Goal: Task Accomplishment & Management: Manage account settings

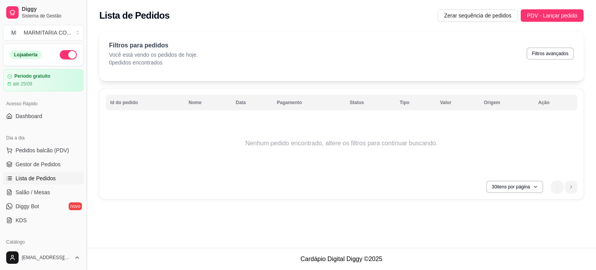
click at [88, 97] on button "Toggle Sidebar" at bounding box center [86, 135] width 6 height 270
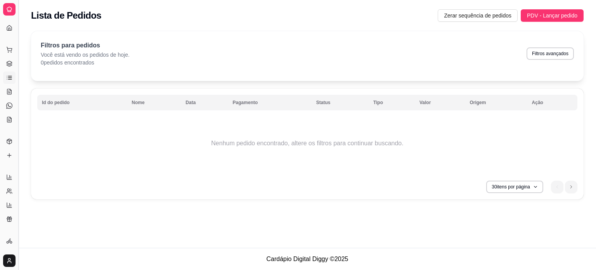
click at [20, 29] on button "Toggle Sidebar" at bounding box center [18, 135] width 6 height 270
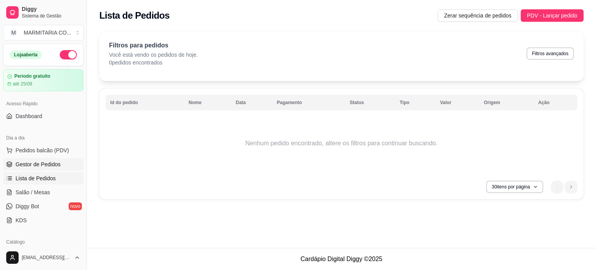
click at [19, 162] on span "Gestor de Pedidos" at bounding box center [38, 164] width 45 height 8
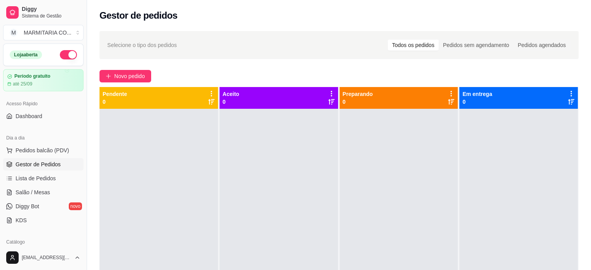
click at [3, 158] on link "Gestor de Pedidos" at bounding box center [43, 164] width 80 height 12
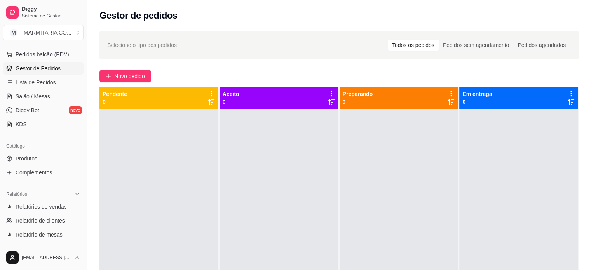
scroll to position [98, 0]
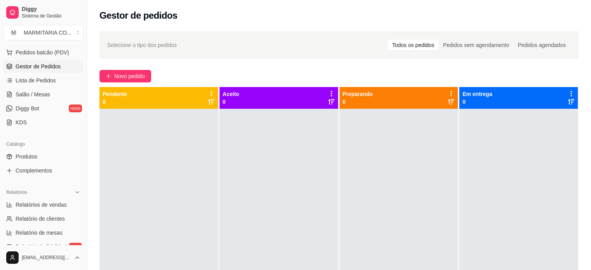
drag, startPoint x: 83, startPoint y: 160, endPoint x: 82, endPoint y: 188, distance: 28.8
click at [82, 188] on div "Diggy Sistema de Gestão M MARMITARIA CO ... Loja aberta Período gratuito até 25…" at bounding box center [43, 135] width 87 height 270
drag, startPoint x: 80, startPoint y: 158, endPoint x: 77, endPoint y: 110, distance: 47.8
click at [77, 110] on div "Loja aberta Período gratuito até 25/09 Acesso Rápido Dashboard Dia a dia Pedido…" at bounding box center [43, 144] width 87 height 202
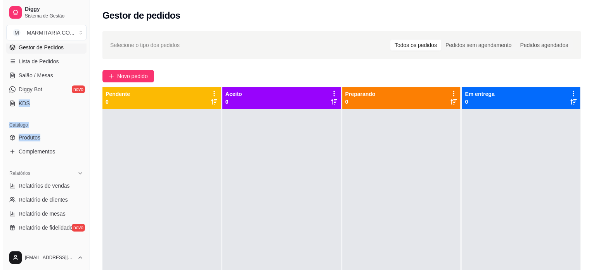
scroll to position [115, 0]
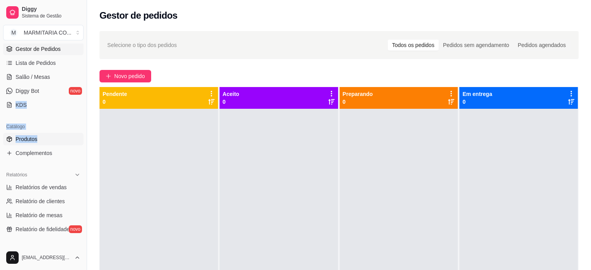
click at [23, 135] on span "Produtos" at bounding box center [27, 139] width 22 height 8
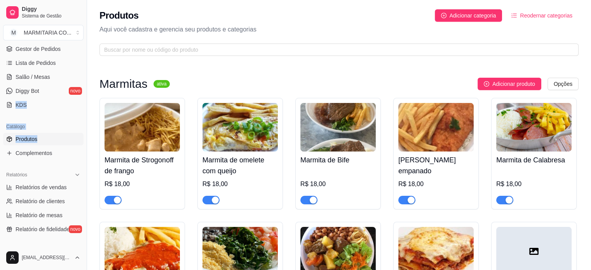
click at [23, 135] on span "Produtos" at bounding box center [27, 139] width 22 height 8
click at [541, 247] on div at bounding box center [533, 251] width 75 height 49
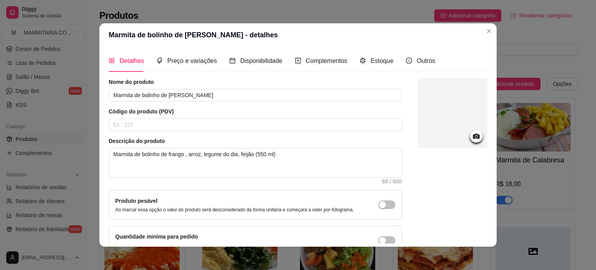
click at [472, 134] on icon at bounding box center [476, 136] width 9 height 9
click at [473, 136] on icon at bounding box center [476, 136] width 7 height 5
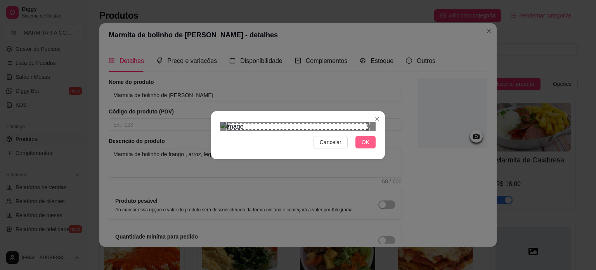
click at [366, 146] on span "OK" at bounding box center [366, 142] width 8 height 9
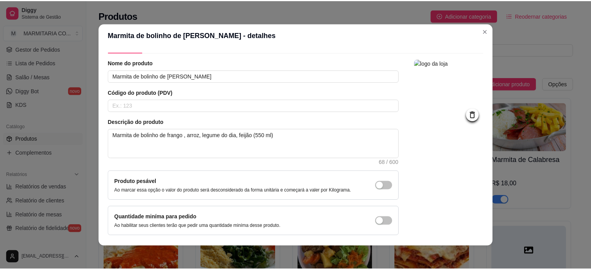
scroll to position [45, 0]
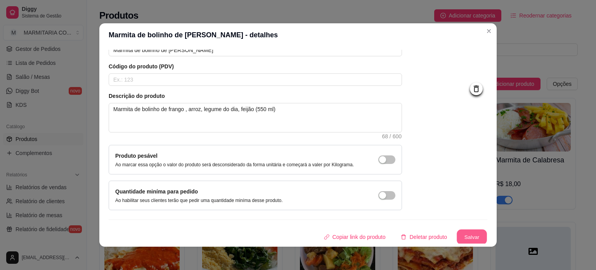
click at [462, 235] on button "Salvar" at bounding box center [472, 236] width 30 height 15
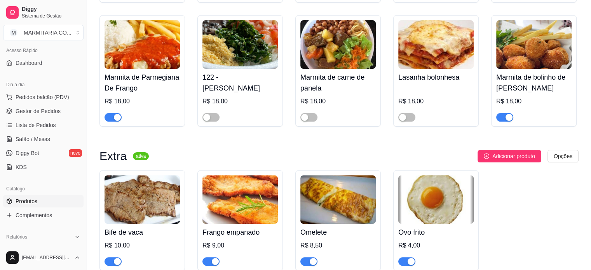
scroll to position [0, 0]
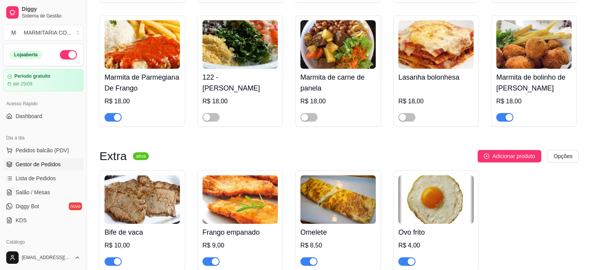
click at [33, 166] on span "Gestor de Pedidos" at bounding box center [38, 164] width 45 height 8
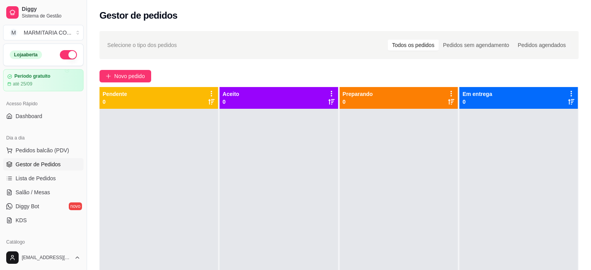
drag, startPoint x: 234, startPoint y: 197, endPoint x: 502, endPoint y: 68, distance: 297.5
click at [502, 68] on div "Selecione o tipo dos pedidos Todos os pedidos Pedidos sem agendamento Pedidos a…" at bounding box center [339, 196] width 504 height 340
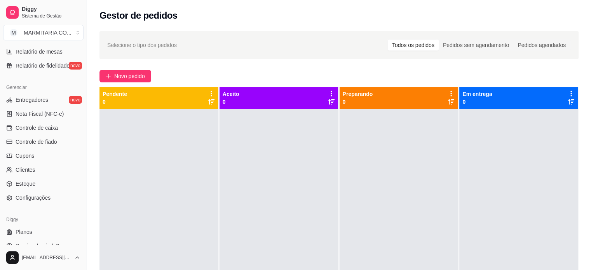
scroll to position [288, 0]
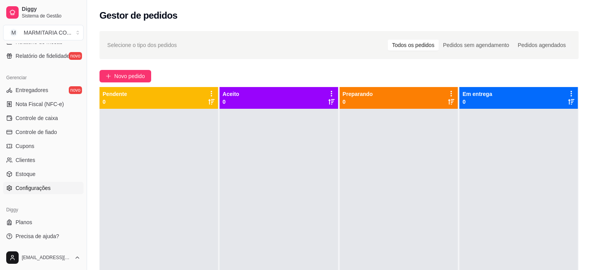
click at [31, 185] on span "Configurações" at bounding box center [33, 188] width 35 height 8
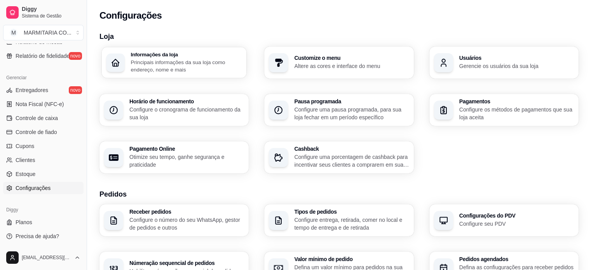
click at [154, 66] on p "Principais informações da sua loja como endereço, nome e mais" at bounding box center [185, 65] width 111 height 15
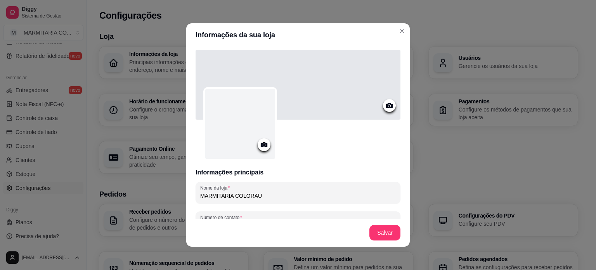
click at [263, 145] on circle at bounding box center [264, 145] width 2 height 2
click at [261, 146] on icon at bounding box center [264, 144] width 9 height 9
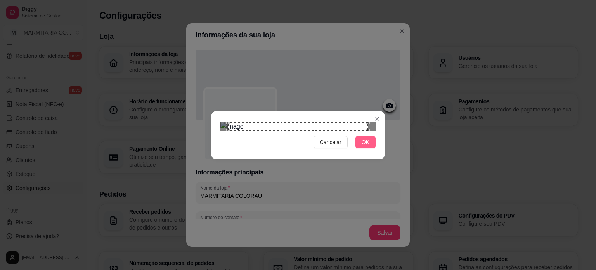
click at [363, 146] on span "OK" at bounding box center [366, 142] width 8 height 9
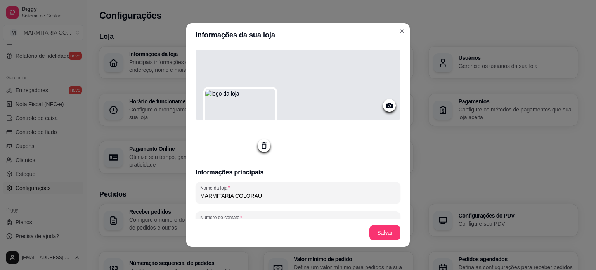
click at [385, 105] on icon at bounding box center [389, 105] width 9 height 9
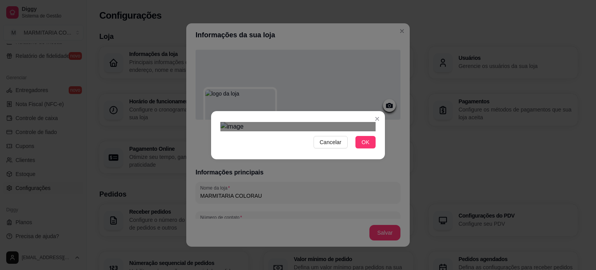
click at [302, 181] on div "Use the arrow keys to move the crop selection area" at bounding box center [299, 204] width 140 height 47
click at [364, 146] on span "OK" at bounding box center [366, 142] width 8 height 9
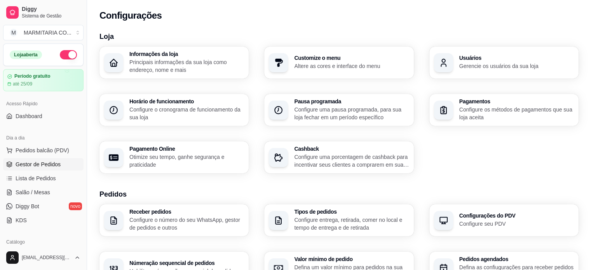
click at [28, 161] on span "Gestor de Pedidos" at bounding box center [38, 164] width 45 height 8
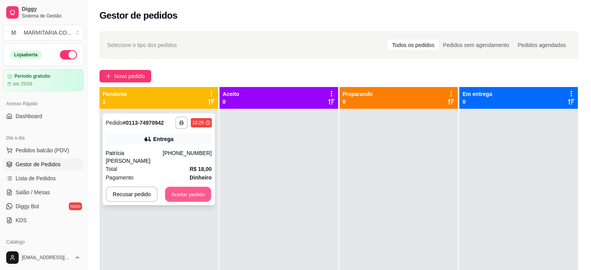
click at [180, 187] on button "Aceitar pedido" at bounding box center [188, 194] width 46 height 15
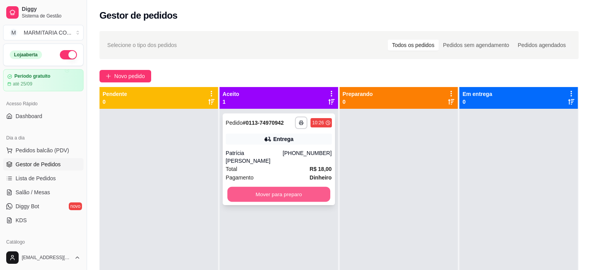
click at [264, 187] on button "Mover para preparo" at bounding box center [278, 194] width 103 height 15
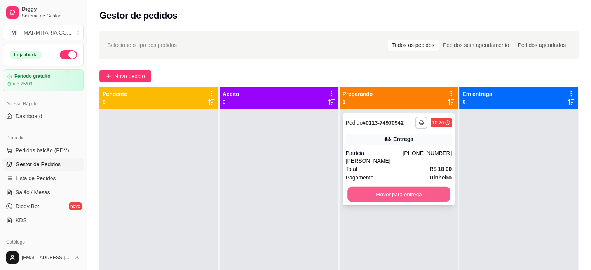
click at [424, 187] on button "Mover para entrega" at bounding box center [398, 194] width 103 height 15
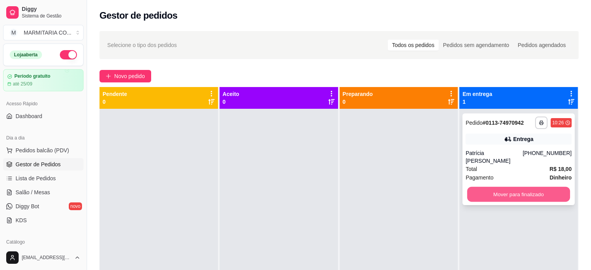
click at [506, 187] on button "Mover para finalizado" at bounding box center [518, 194] width 103 height 15
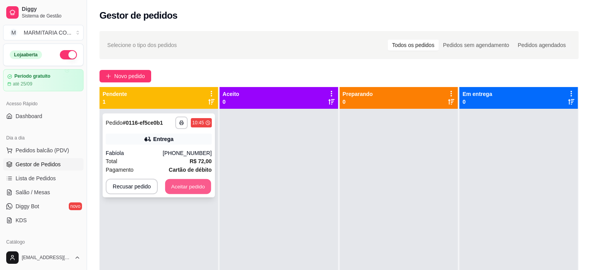
click at [169, 186] on button "Aceitar pedido" at bounding box center [188, 186] width 46 height 15
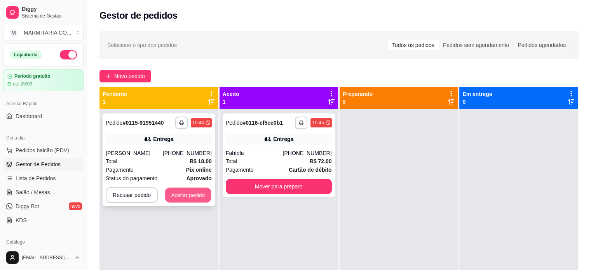
click at [183, 197] on button "Aceitar pedido" at bounding box center [188, 195] width 46 height 15
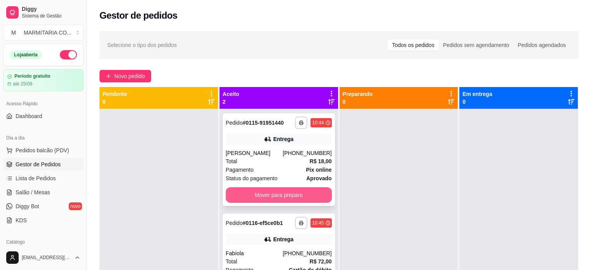
click at [254, 194] on button "Mover para preparo" at bounding box center [279, 195] width 106 height 16
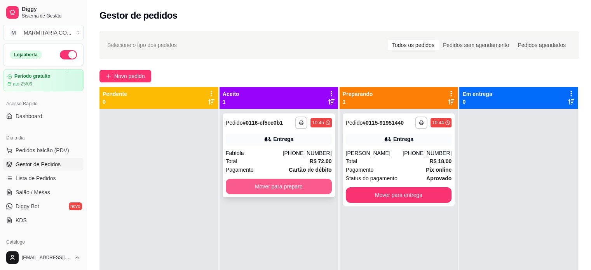
click at [261, 186] on button "Mover para preparo" at bounding box center [279, 187] width 106 height 16
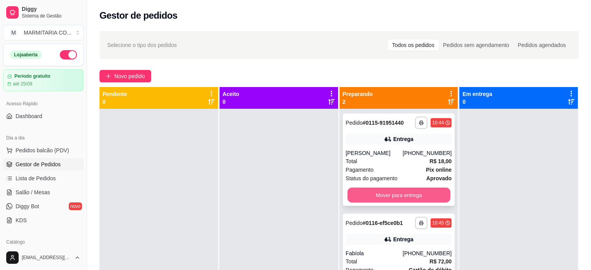
click at [359, 191] on button "Mover para entrega" at bounding box center [398, 195] width 103 height 15
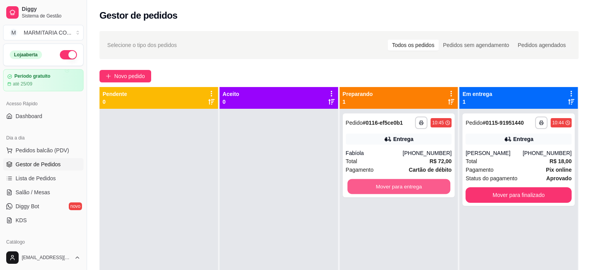
click at [359, 191] on button "Mover para entrega" at bounding box center [398, 186] width 103 height 15
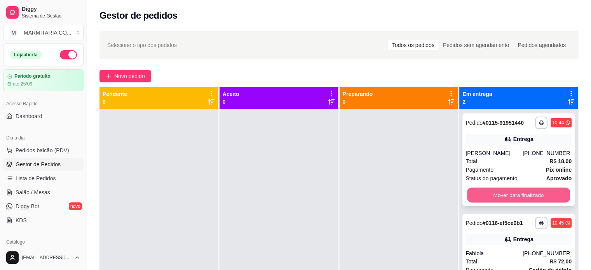
click at [467, 192] on button "Mover para finalizado" at bounding box center [518, 195] width 103 height 15
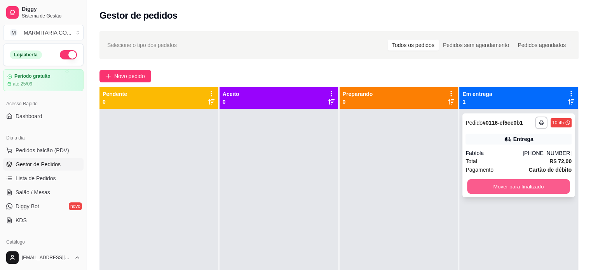
click at [467, 191] on button "Mover para finalizado" at bounding box center [518, 186] width 103 height 15
click at [465, 191] on div "Mover para finalizado" at bounding box center [518, 187] width 106 height 16
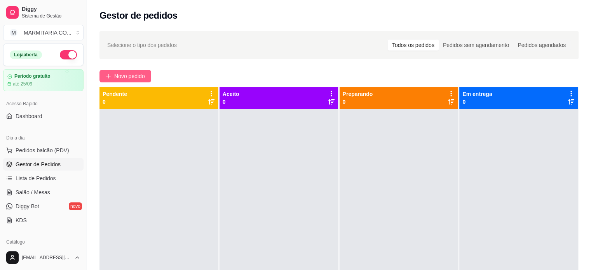
click at [144, 76] on span "Novo pedido" at bounding box center [129, 76] width 31 height 9
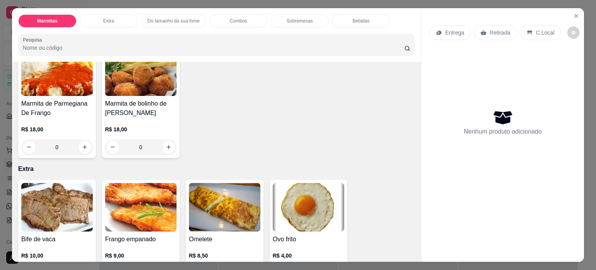
scroll to position [149, 0]
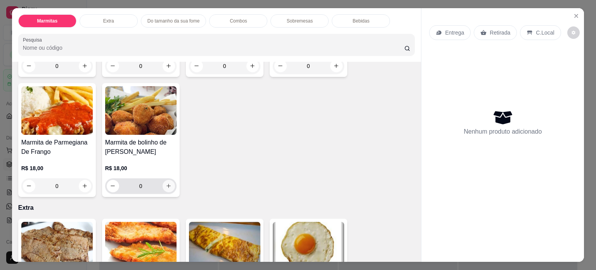
click at [166, 183] on icon "increase-product-quantity" at bounding box center [169, 186] width 6 height 6
type input "1"
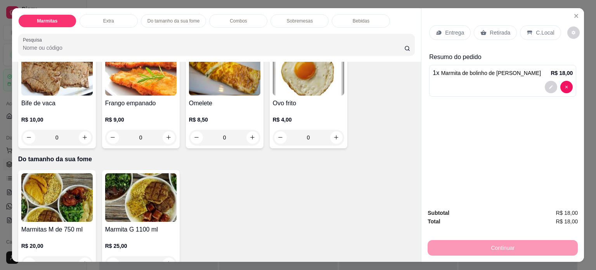
scroll to position [332, 0]
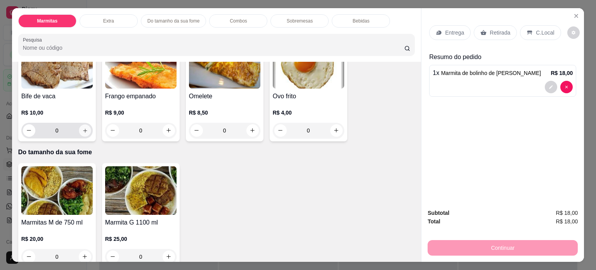
click at [83, 129] on icon "increase-product-quantity" at bounding box center [85, 131] width 4 height 4
type input "1"
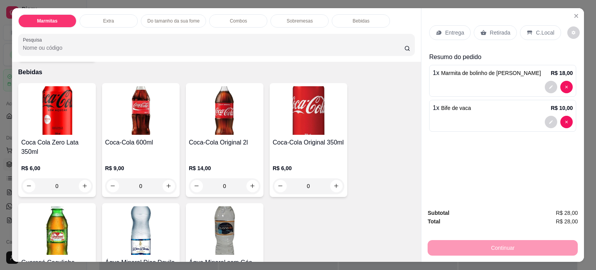
scroll to position [860, 0]
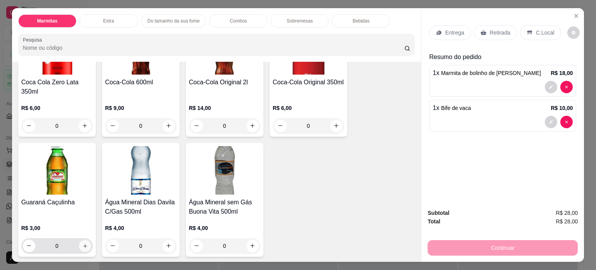
click at [79, 242] on button "increase-product-quantity" at bounding box center [85, 246] width 12 height 12
type input "1"
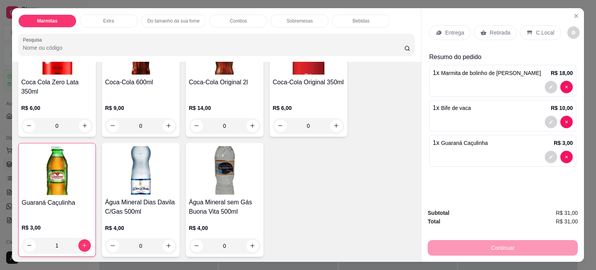
click at [453, 31] on p "Entrega" at bounding box center [454, 33] width 19 height 8
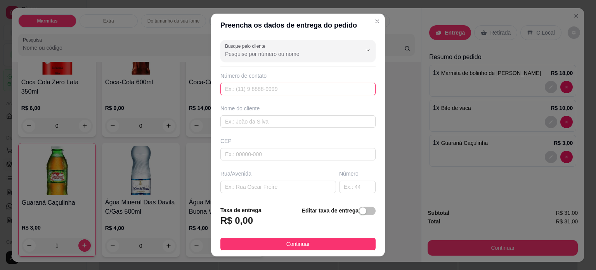
click at [281, 88] on input "text" at bounding box center [298, 89] width 155 height 12
type input "[PHONE_NUMBER]"
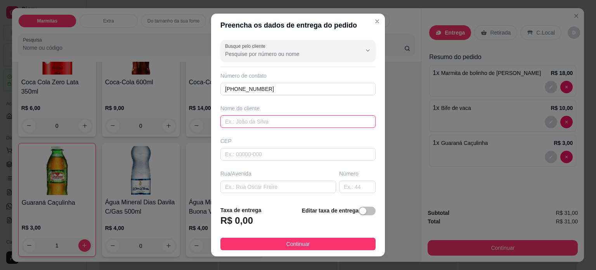
click at [268, 121] on input "text" at bounding box center [298, 121] width 155 height 12
type input "VAL"
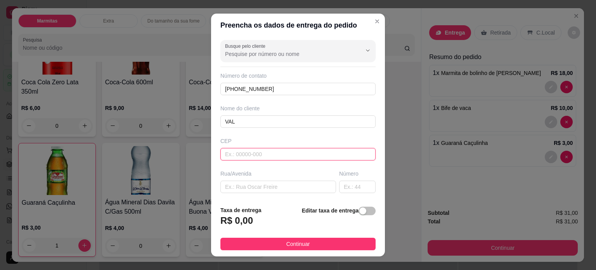
click at [255, 155] on input "text" at bounding box center [298, 154] width 155 height 12
type input "37701024"
click at [230, 186] on input "text" at bounding box center [279, 187] width 116 height 12
type input "[GEOGRAPHIC_DATA]"
type input "Centro"
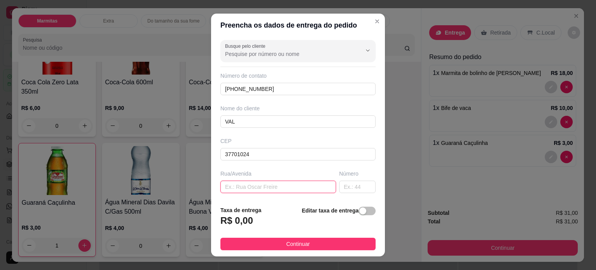
type input "Poços de Caldas"
click at [340, 190] on input "text" at bounding box center [357, 187] width 36 height 12
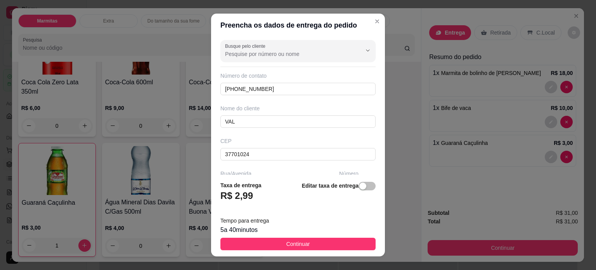
type input "630"
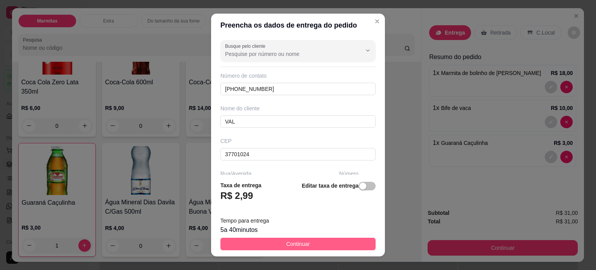
click at [345, 243] on button "Continuar" at bounding box center [298, 244] width 155 height 12
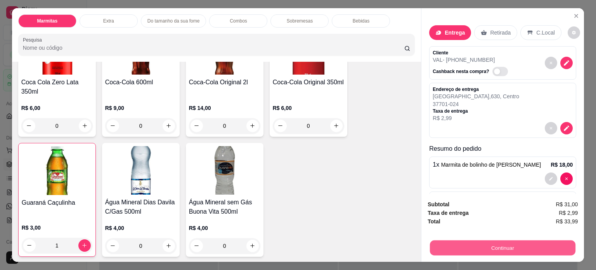
click at [452, 243] on button "Continuar" at bounding box center [503, 247] width 146 height 15
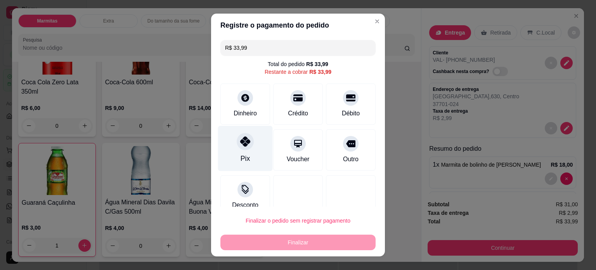
click at [243, 153] on div "Pix" at bounding box center [245, 158] width 9 height 10
type input "R$ 0,00"
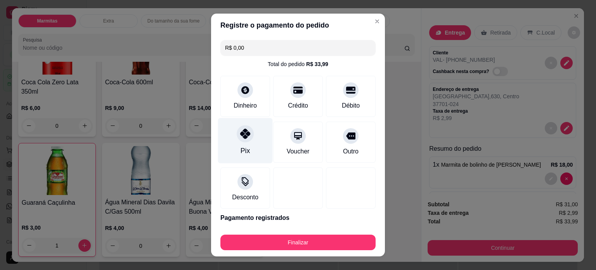
click at [243, 137] on icon at bounding box center [245, 134] width 10 height 10
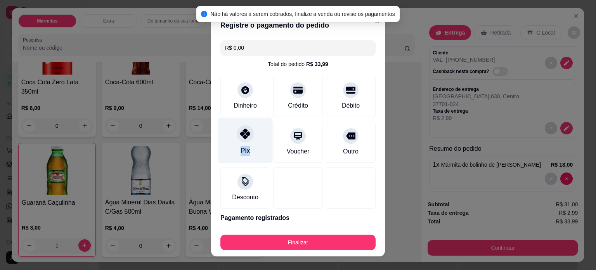
click at [243, 137] on icon at bounding box center [245, 134] width 10 height 10
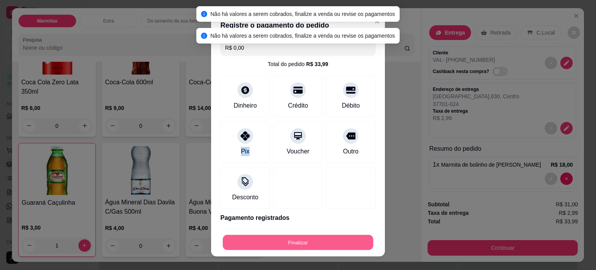
click at [295, 242] on button "Finalizar" at bounding box center [298, 242] width 151 height 15
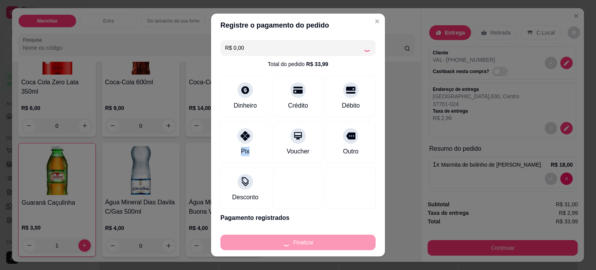
type input "0"
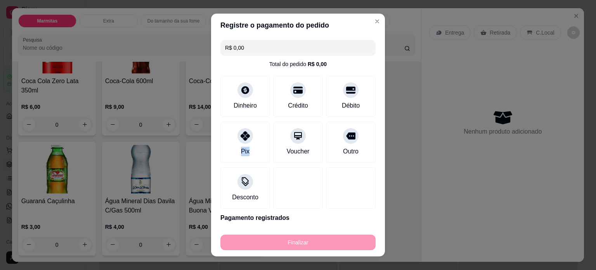
type input "-R$ 33,99"
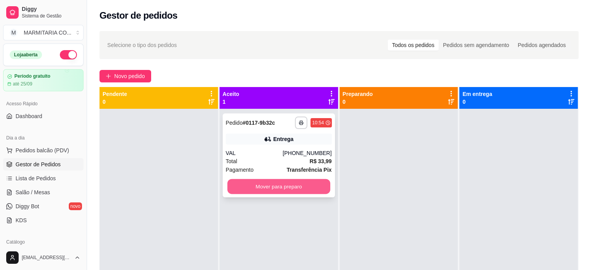
click at [277, 188] on button "Mover para preparo" at bounding box center [278, 186] width 103 height 15
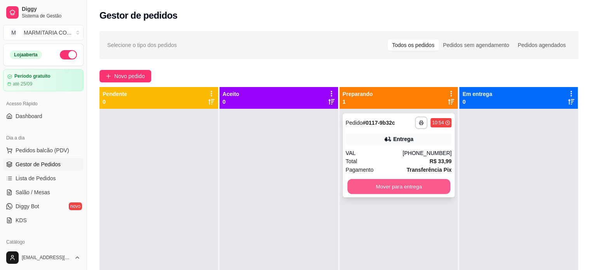
click at [379, 187] on button "Mover para entrega" at bounding box center [398, 186] width 103 height 15
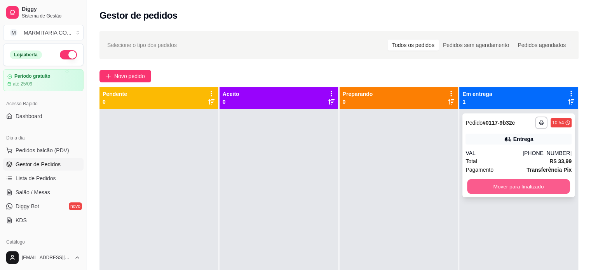
click at [473, 185] on button "Mover para finalizado" at bounding box center [518, 186] width 103 height 15
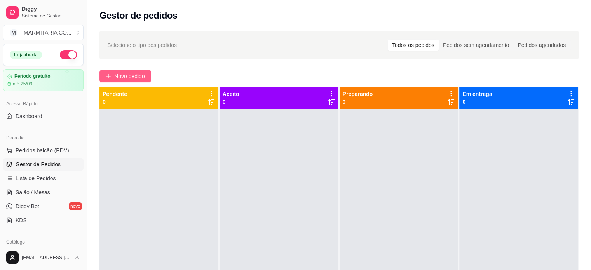
click at [121, 73] on span "Novo pedido" at bounding box center [129, 76] width 31 height 9
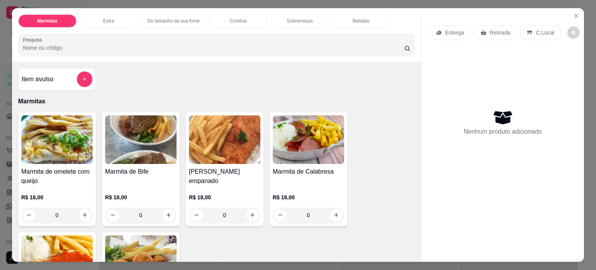
click at [250, 212] on div "0" at bounding box center [224, 215] width 71 height 16
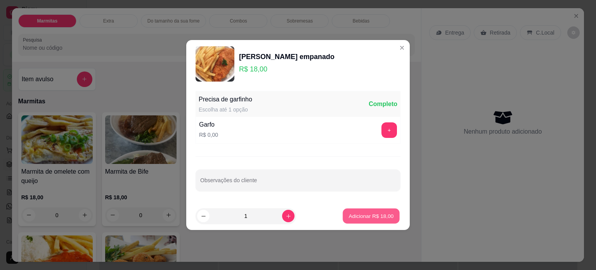
click at [358, 212] on button "Adicionar R$ 18,00" at bounding box center [371, 215] width 57 height 15
type input "1"
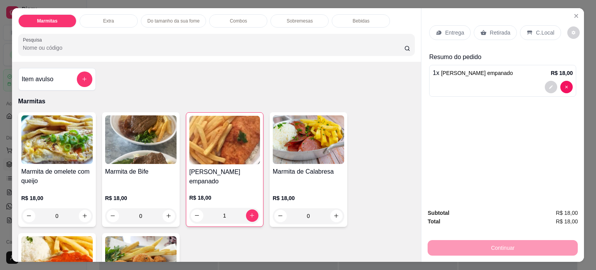
click at [247, 209] on div "1" at bounding box center [224, 216] width 71 height 16
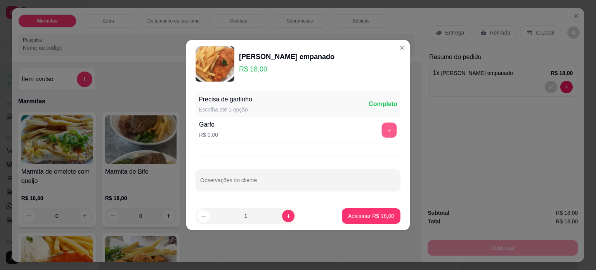
click at [385, 127] on button "+" at bounding box center [389, 130] width 15 height 15
click at [356, 214] on p "Adicionar R$ 18,00" at bounding box center [371, 215] width 45 height 7
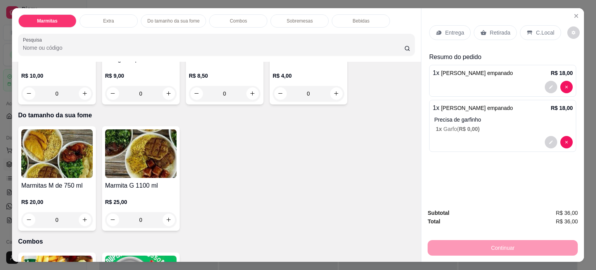
scroll to position [376, 0]
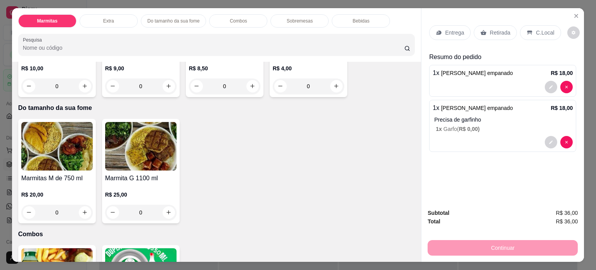
click at [438, 32] on icon at bounding box center [439, 33] width 6 height 6
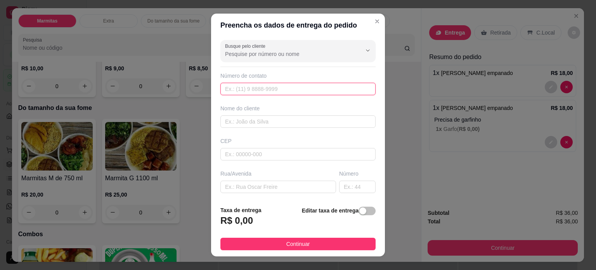
click at [251, 92] on input "text" at bounding box center [298, 89] width 155 height 12
type input "[PHONE_NUMBER]"
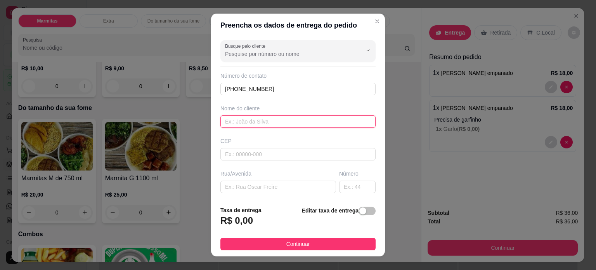
click at [270, 124] on input "text" at bounding box center [298, 121] width 155 height 12
type input "DETETIZADORA"
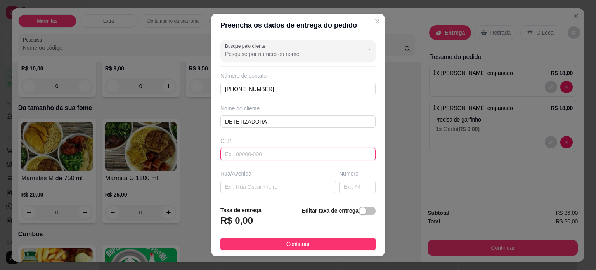
click at [243, 152] on input "text" at bounding box center [298, 154] width 155 height 12
type input "37701203"
type input "Rua [PERSON_NAME]"
type input "Parque Vivaldi [PERSON_NAME]"
type input "Poços de Caldas"
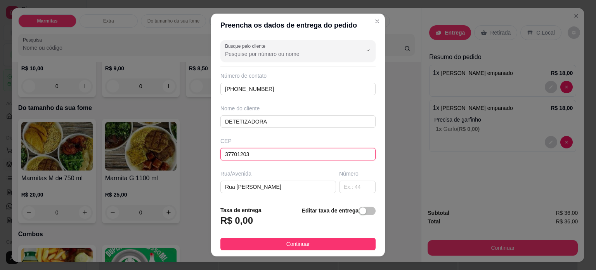
click at [254, 153] on input "37701203" at bounding box center [298, 154] width 155 height 12
type input "37704620"
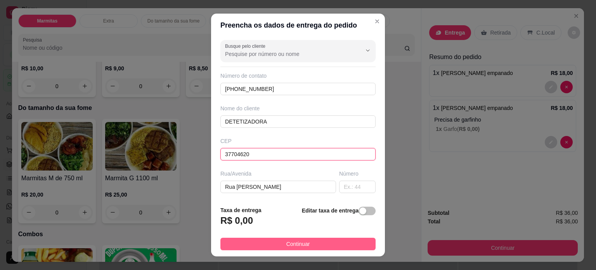
type input "Rua Coronel [PERSON_NAME]"
type input "Santa Emília"
type input "37704620"
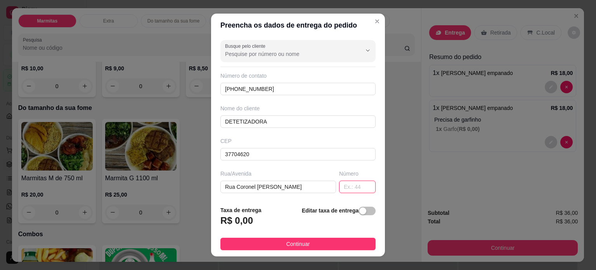
click at [344, 189] on input "text" at bounding box center [357, 187] width 36 height 12
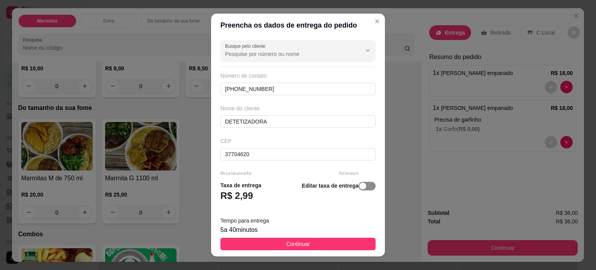
type input "805"
click at [360, 186] on div "button" at bounding box center [363, 185] width 7 height 7
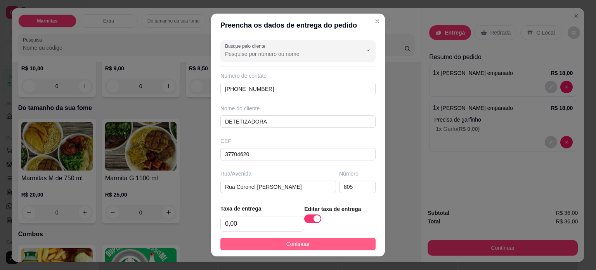
click at [252, 242] on button "Continuar" at bounding box center [298, 244] width 155 height 12
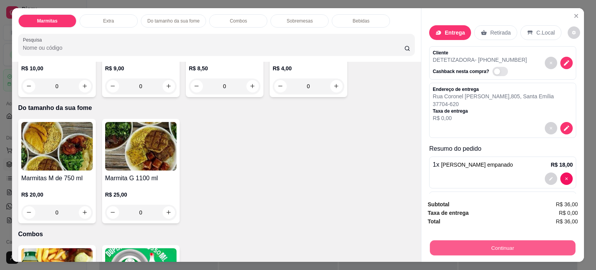
click at [488, 245] on button "Continuar" at bounding box center [503, 247] width 146 height 15
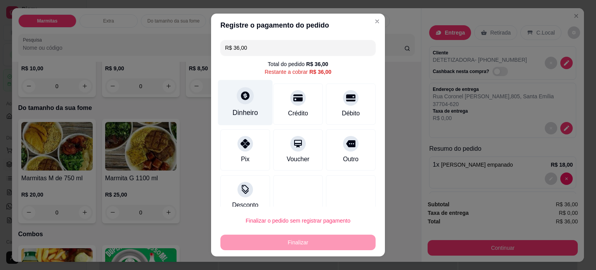
click at [237, 102] on div at bounding box center [245, 95] width 17 height 17
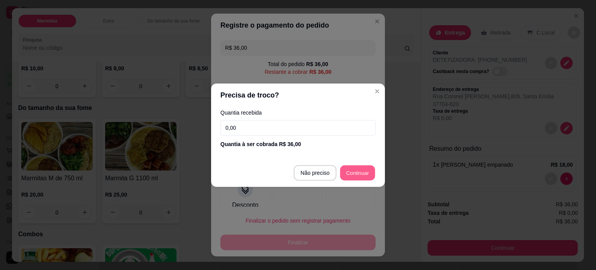
type input "R$ 0,00"
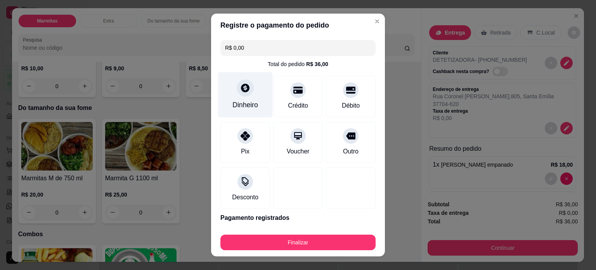
click at [242, 95] on div at bounding box center [245, 87] width 17 height 17
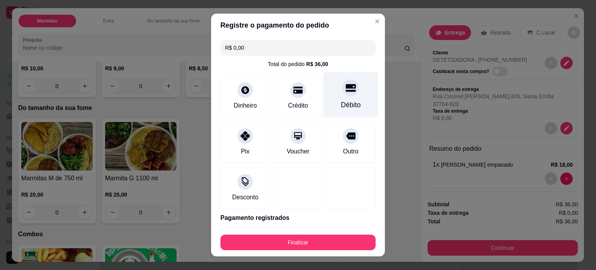
click at [341, 101] on div "Débito" at bounding box center [351, 105] width 20 height 10
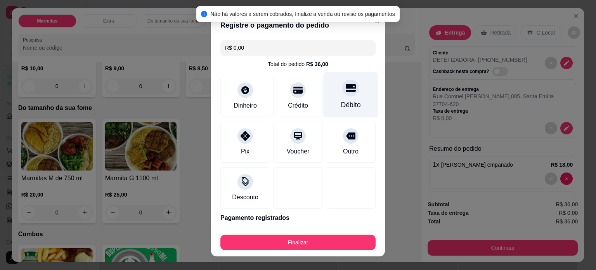
click at [341, 100] on div "Débito" at bounding box center [351, 105] width 20 height 10
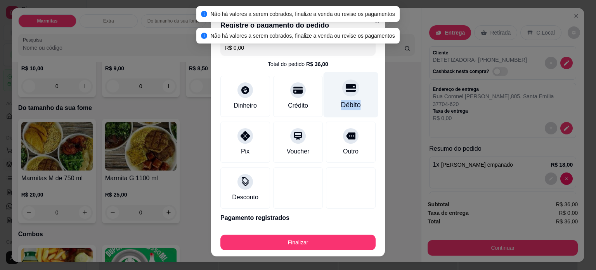
click at [341, 100] on div "Débito" at bounding box center [351, 105] width 20 height 10
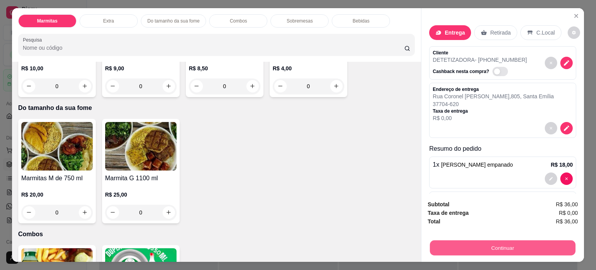
click at [483, 245] on button "Continuar" at bounding box center [503, 247] width 146 height 15
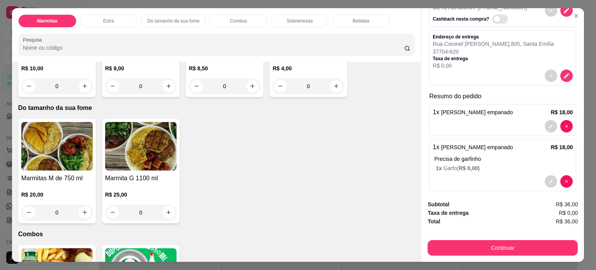
scroll to position [59, 0]
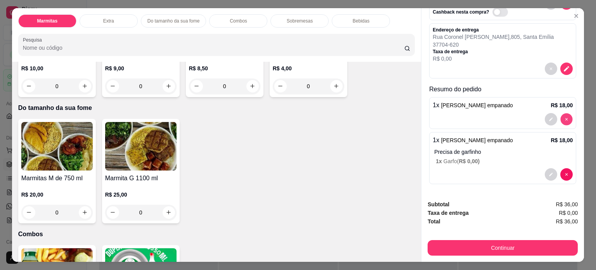
type input "0"
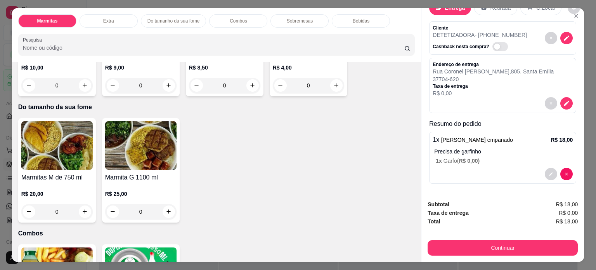
scroll to position [375, 0]
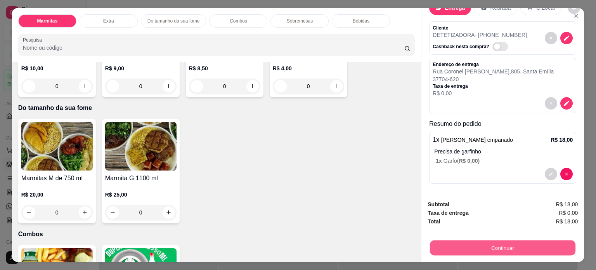
click at [501, 243] on button "Continuar" at bounding box center [503, 247] width 146 height 15
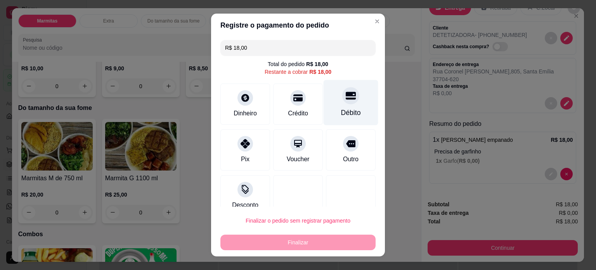
click at [330, 99] on div "Débito" at bounding box center [351, 102] width 55 height 45
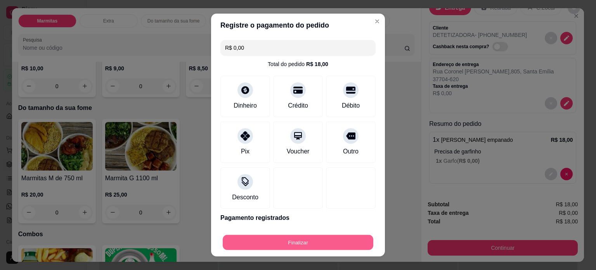
click at [265, 238] on button "Finalizar" at bounding box center [298, 242] width 151 height 15
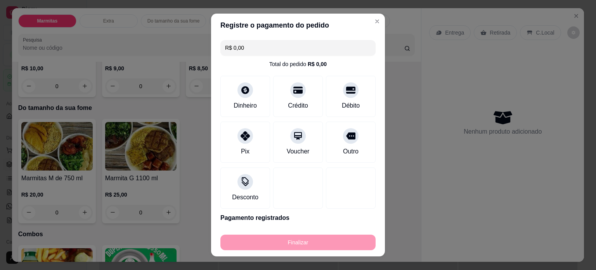
type input "-R$ 18,00"
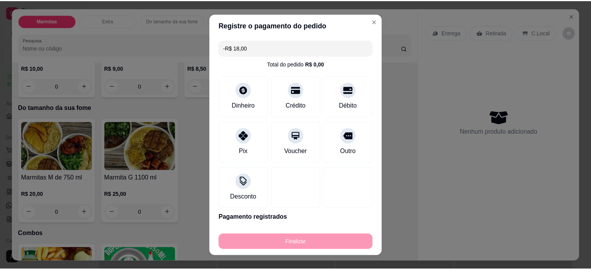
scroll to position [0, 0]
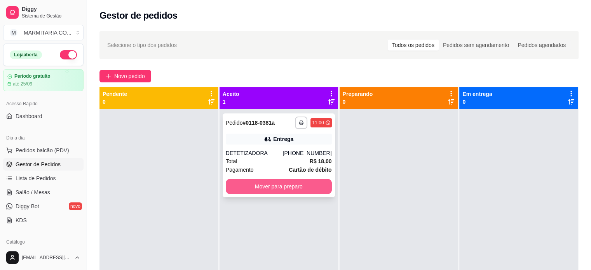
click at [321, 185] on button "Mover para preparo" at bounding box center [279, 187] width 106 height 16
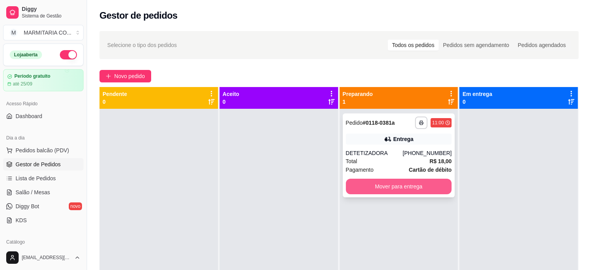
click at [419, 185] on button "Mover para entrega" at bounding box center [399, 187] width 106 height 16
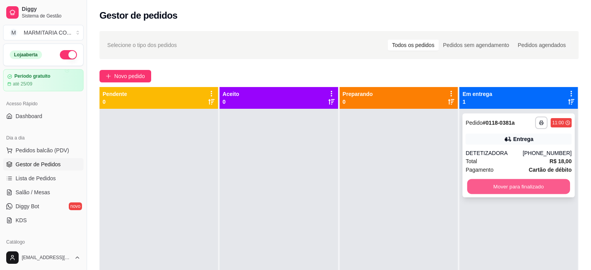
click at [475, 184] on button "Mover para finalizado" at bounding box center [518, 186] width 103 height 15
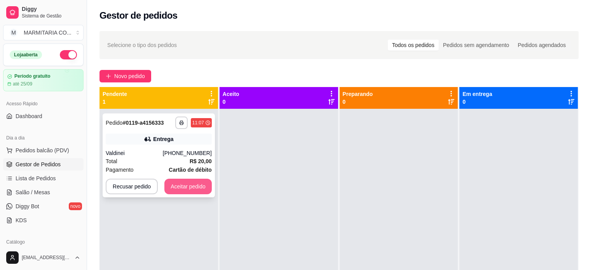
click at [178, 183] on button "Aceitar pedido" at bounding box center [187, 187] width 47 height 16
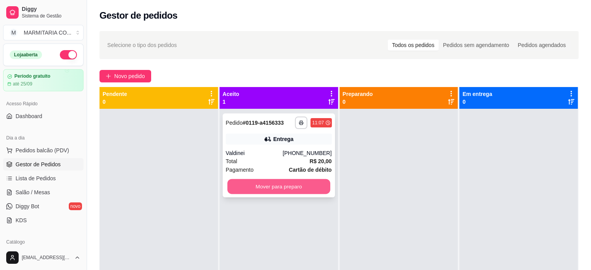
click at [275, 189] on button "Mover para preparo" at bounding box center [278, 186] width 103 height 15
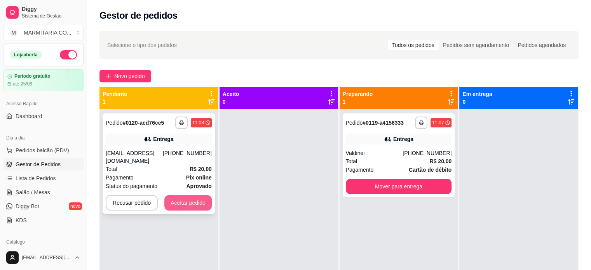
click at [166, 202] on button "Aceitar pedido" at bounding box center [187, 203] width 47 height 16
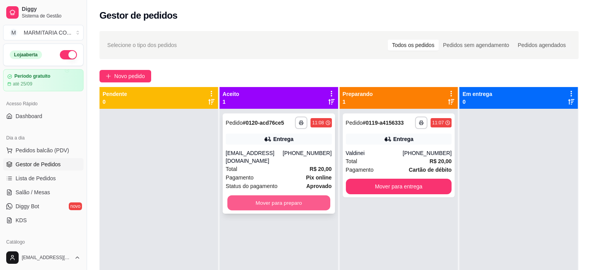
click at [293, 203] on button "Mover para preparo" at bounding box center [278, 202] width 103 height 15
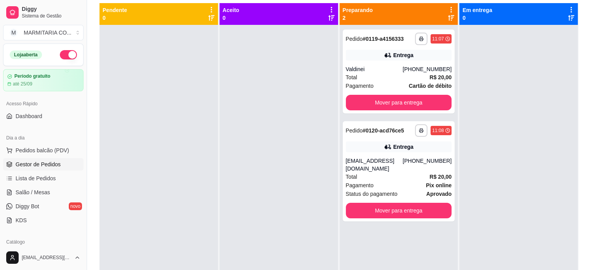
scroll to position [85, 0]
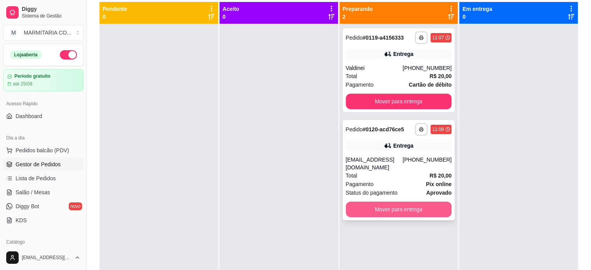
click at [360, 214] on button "Mover para entrega" at bounding box center [399, 210] width 106 height 16
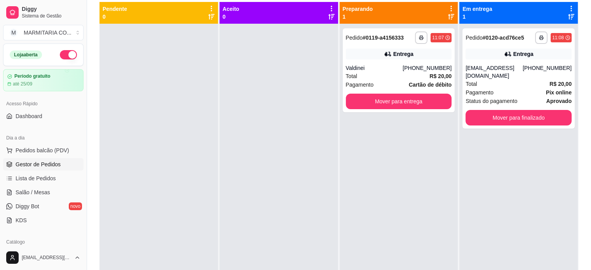
click at [509, 130] on div "**********" at bounding box center [518, 159] width 118 height 270
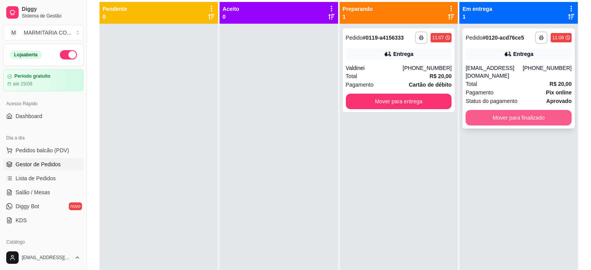
click at [493, 116] on button "Mover para finalizado" at bounding box center [518, 118] width 106 height 16
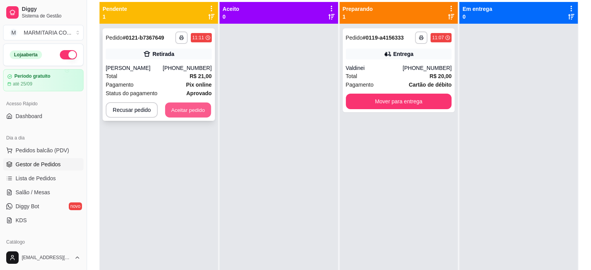
click at [192, 108] on button "Aceitar pedido" at bounding box center [188, 110] width 46 height 15
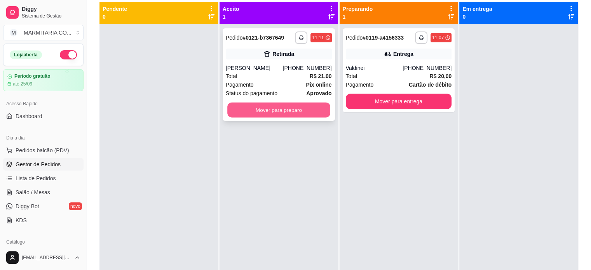
click at [286, 109] on button "Mover para preparo" at bounding box center [278, 110] width 103 height 15
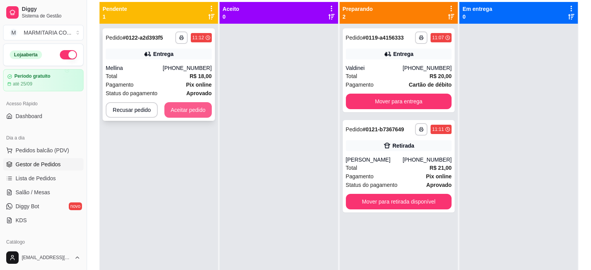
click at [174, 113] on button "Aceitar pedido" at bounding box center [187, 110] width 47 height 16
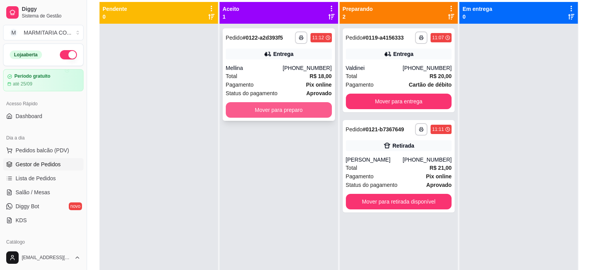
click at [264, 107] on button "Mover para preparo" at bounding box center [279, 110] width 106 height 16
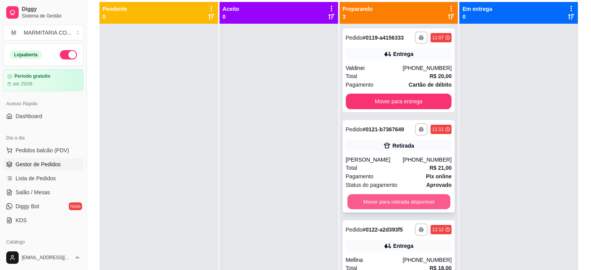
click at [387, 201] on button "Mover para retirada disponível" at bounding box center [398, 201] width 103 height 15
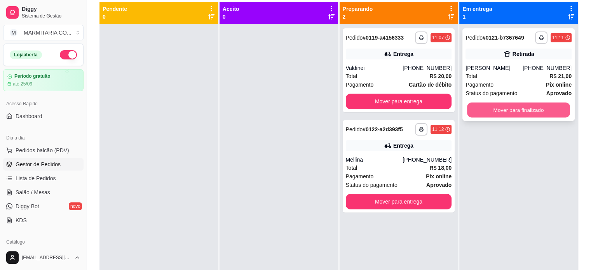
click at [491, 111] on button "Mover para finalizado" at bounding box center [518, 110] width 103 height 15
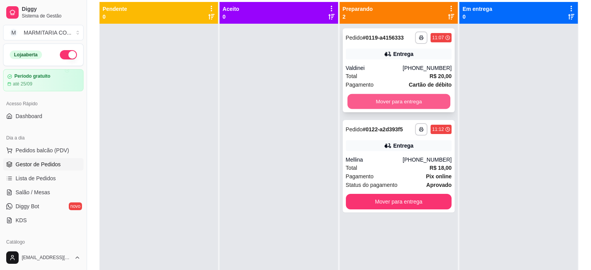
click at [417, 101] on button "Mover para entrega" at bounding box center [398, 101] width 103 height 15
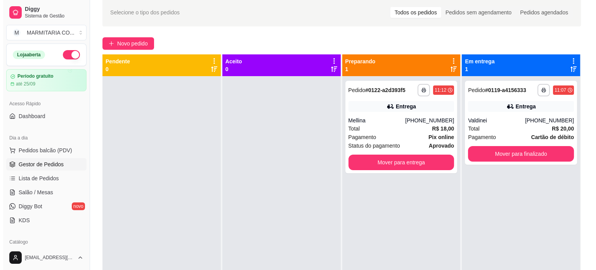
scroll to position [14, 0]
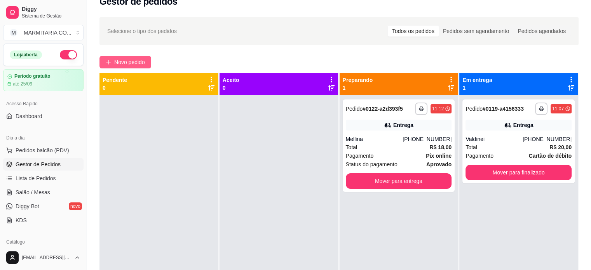
click at [126, 63] on span "Novo pedido" at bounding box center [129, 62] width 31 height 9
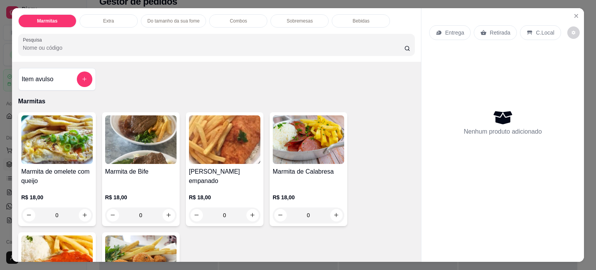
click at [249, 210] on div "0" at bounding box center [224, 215] width 71 height 16
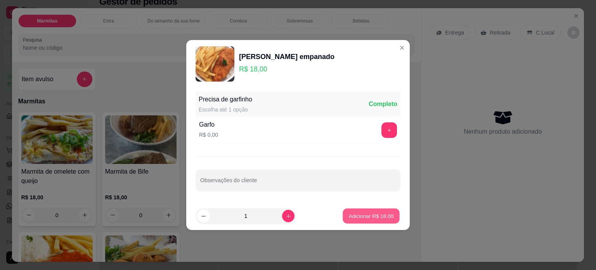
click at [353, 213] on p "Adicionar R$ 18,00" at bounding box center [371, 215] width 45 height 7
type input "1"
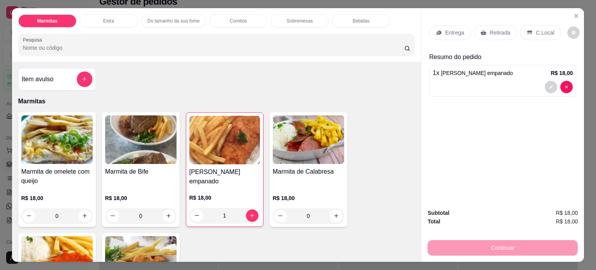
click at [434, 25] on div "Entrega" at bounding box center [450, 32] width 42 height 15
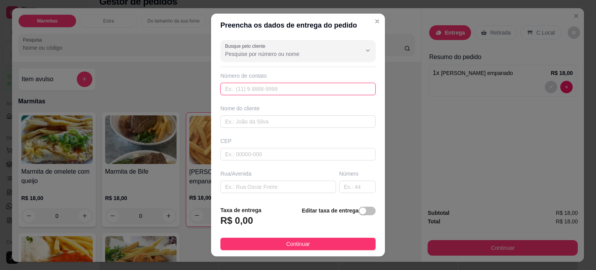
click at [255, 84] on input "text" at bounding box center [298, 89] width 155 height 12
type input "[PHONE_NUMBER]"
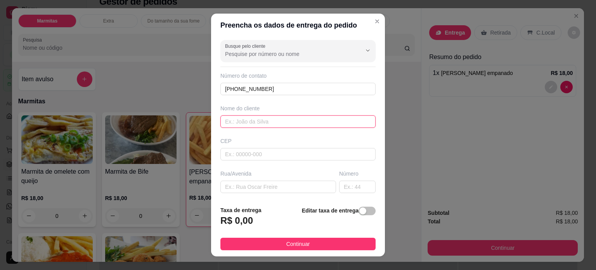
click at [259, 118] on input "text" at bounding box center [298, 121] width 155 height 12
type input "ESTER"
click at [236, 188] on input "text" at bounding box center [279, 187] width 116 height 12
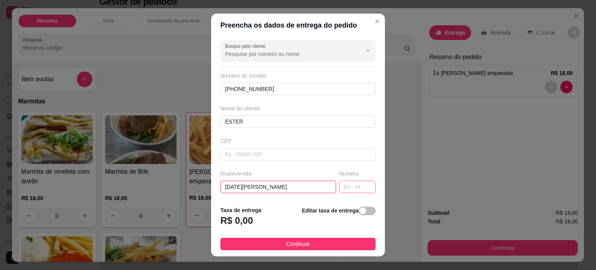
type input "[DATE][PERSON_NAME]"
click at [339, 188] on input "text" at bounding box center [357, 187] width 36 height 12
type input "130"
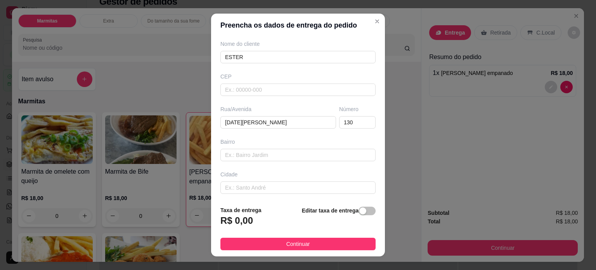
scroll to position [73, 0]
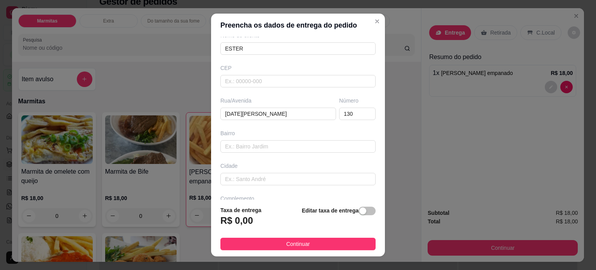
click at [276, 196] on div "Complemento" at bounding box center [298, 199] width 155 height 8
click at [268, 197] on div "Complemento" at bounding box center [298, 199] width 155 height 8
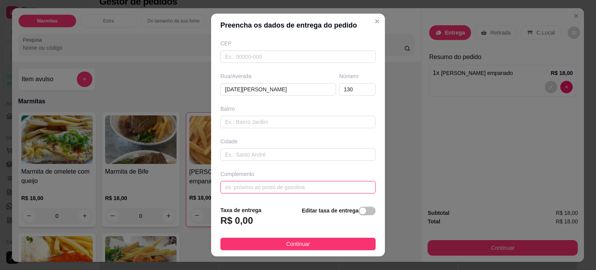
click at [236, 185] on input "text" at bounding box center [298, 187] width 155 height 12
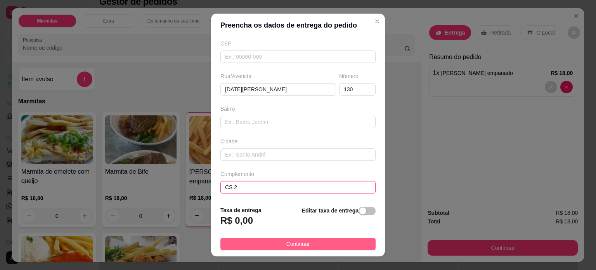
type input "CS 2"
click at [306, 247] on button "Continuar" at bounding box center [298, 244] width 155 height 12
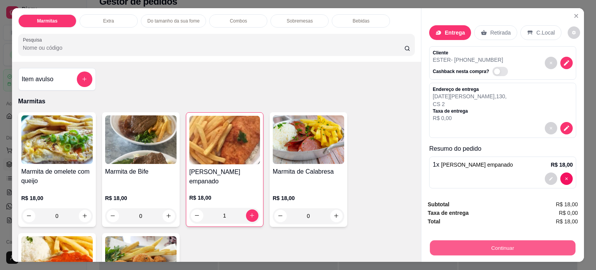
click at [479, 241] on button "Continuar" at bounding box center [503, 247] width 146 height 15
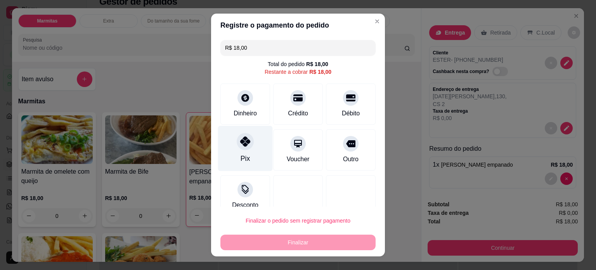
click at [244, 156] on div "Pix" at bounding box center [245, 158] width 9 height 10
type input "R$ 0,00"
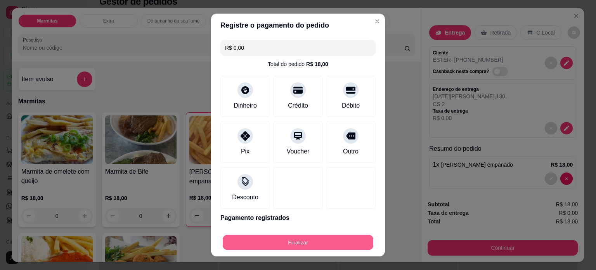
click at [288, 239] on button "Finalizar" at bounding box center [298, 242] width 151 height 15
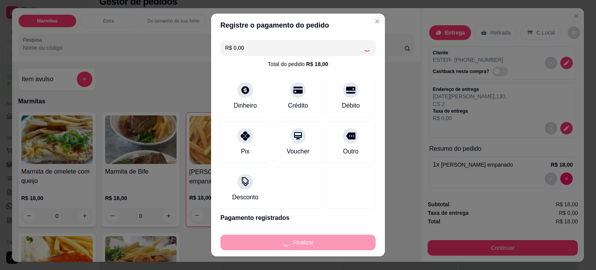
type input "0"
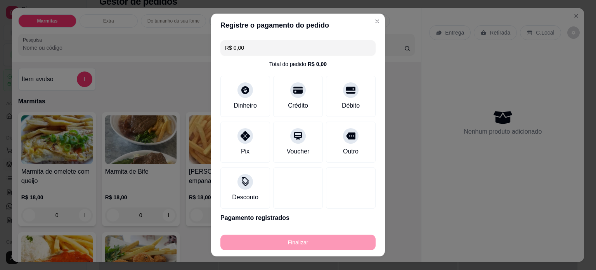
type input "-R$ 18,00"
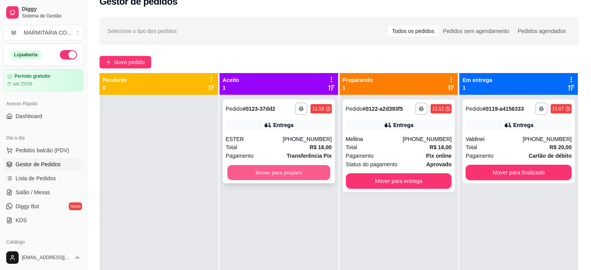
click at [302, 169] on button "Mover para preparo" at bounding box center [278, 172] width 103 height 15
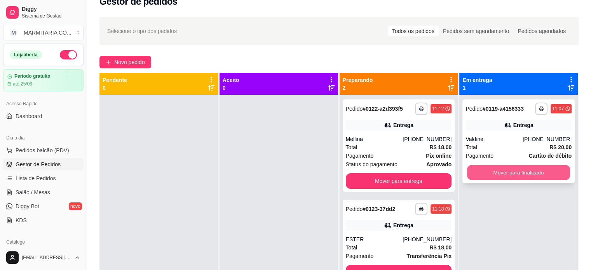
click at [512, 170] on button "Mover para finalizado" at bounding box center [518, 172] width 103 height 15
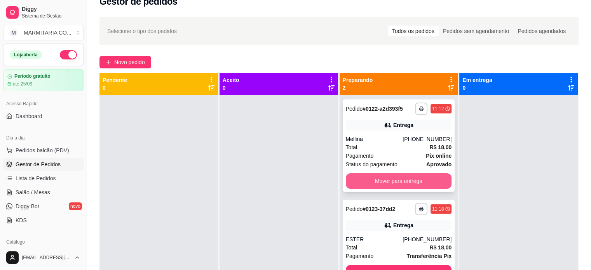
click at [404, 181] on button "Mover para entrega" at bounding box center [399, 181] width 106 height 16
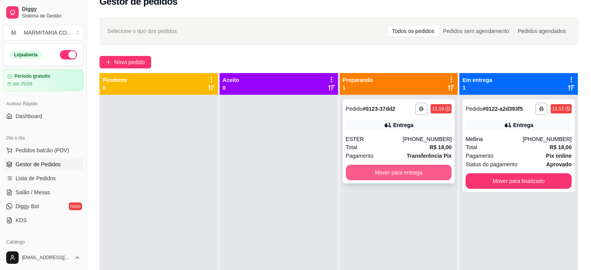
click at [414, 169] on button "Mover para entrega" at bounding box center [399, 173] width 106 height 16
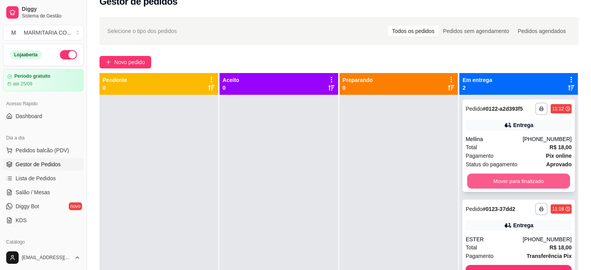
click at [479, 181] on button "Mover para finalizado" at bounding box center [518, 181] width 103 height 15
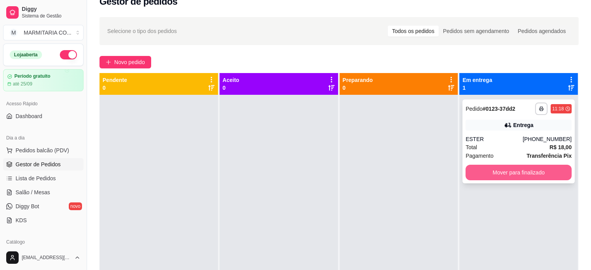
click at [467, 169] on button "Mover para finalizado" at bounding box center [518, 173] width 106 height 16
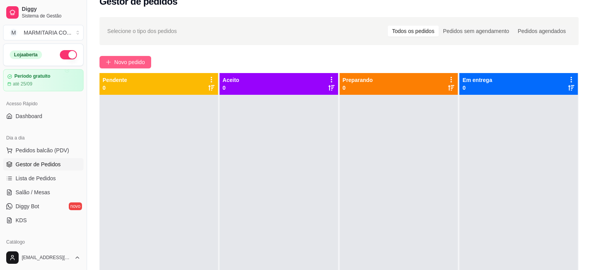
click at [134, 66] on button "Novo pedido" at bounding box center [125, 62] width 52 height 12
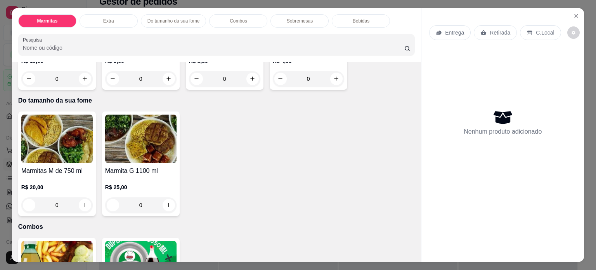
scroll to position [372, 0]
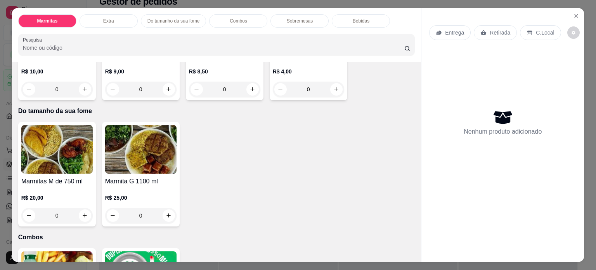
click at [82, 212] on div "0" at bounding box center [56, 216] width 71 height 16
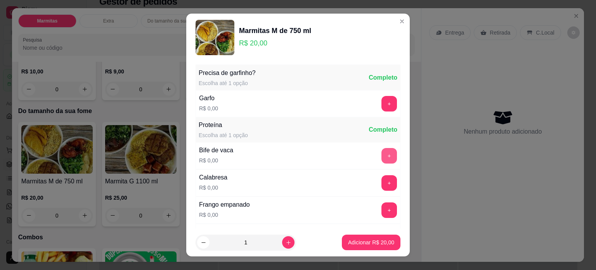
click at [382, 153] on button "+" at bounding box center [390, 156] width 16 height 16
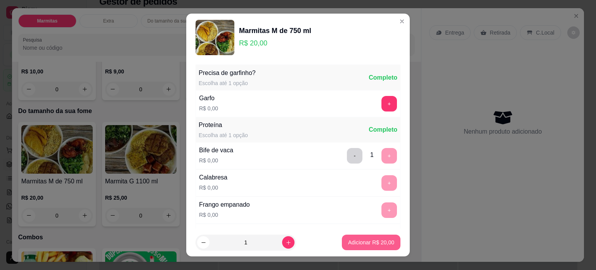
click at [348, 240] on p "Adicionar R$ 20,00" at bounding box center [371, 242] width 46 height 8
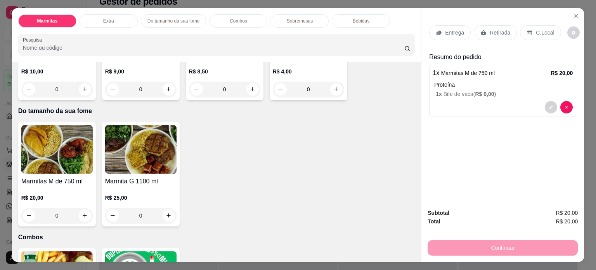
click at [456, 33] on p "Entrega" at bounding box center [454, 33] width 19 height 8
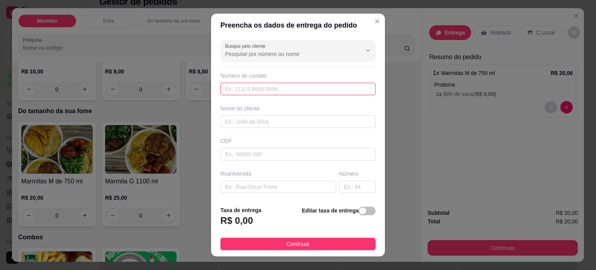
click at [262, 90] on input "text" at bounding box center [298, 89] width 155 height 12
click at [253, 118] on input "text" at bounding box center [298, 121] width 155 height 12
type input "CAMILA"
click at [252, 90] on input "text" at bounding box center [298, 89] width 155 height 12
type input "[PHONE_NUMBER]"
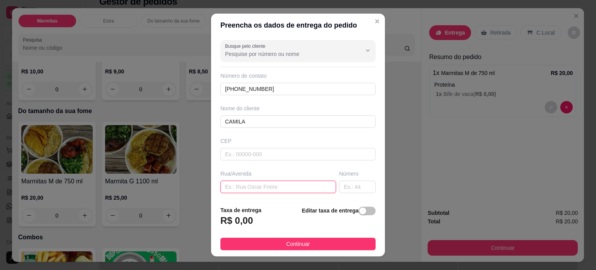
click at [255, 186] on input "text" at bounding box center [279, 187] width 116 height 12
type input "MORAS [PERSON_NAME]"
click at [339, 184] on input "text" at bounding box center [357, 187] width 36 height 12
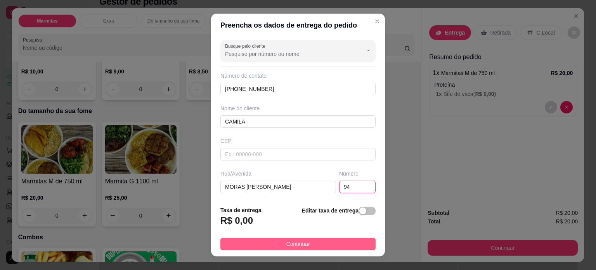
type input "94"
click at [339, 242] on button "Continuar" at bounding box center [298, 244] width 155 height 12
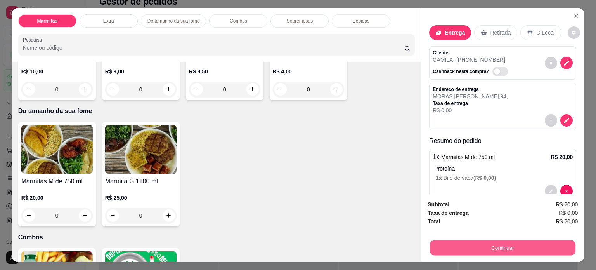
click at [458, 245] on button "Continuar" at bounding box center [503, 247] width 146 height 15
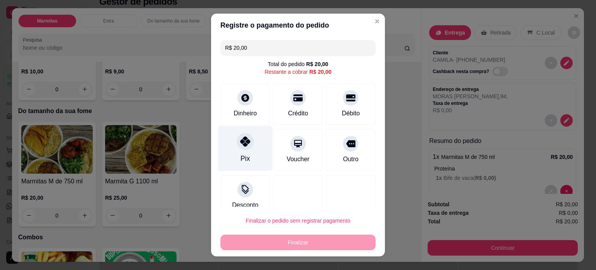
click at [240, 140] on icon at bounding box center [245, 141] width 10 height 10
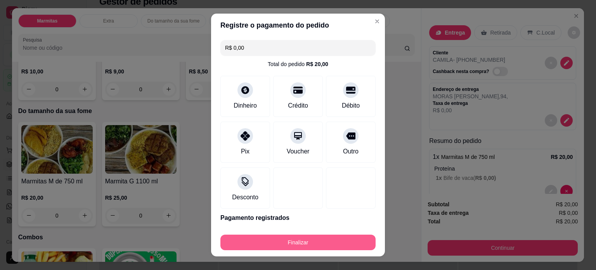
click at [274, 244] on button "Finalizar" at bounding box center [298, 243] width 155 height 16
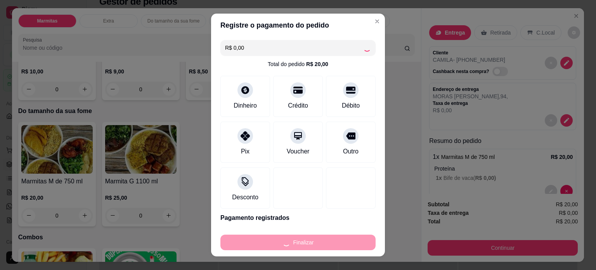
type input "-R$ 20,00"
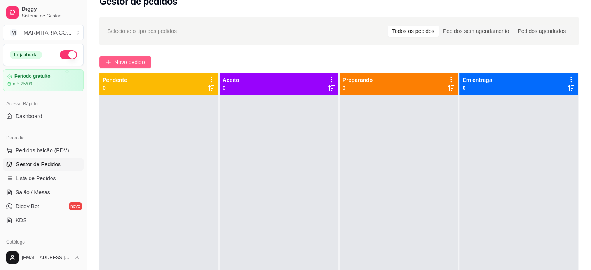
click at [140, 62] on span "Novo pedido" at bounding box center [129, 62] width 31 height 9
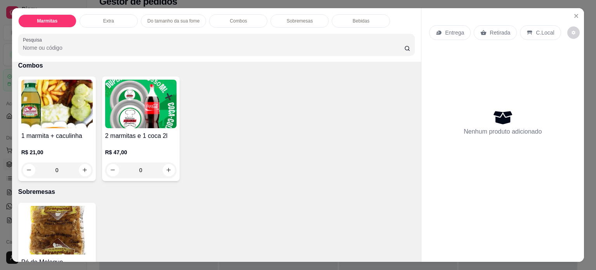
scroll to position [544, 0]
click at [80, 165] on div "0" at bounding box center [56, 170] width 71 height 16
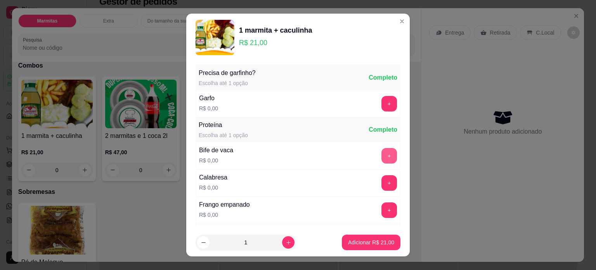
click at [382, 152] on button "+" at bounding box center [390, 156] width 16 height 16
click at [372, 152] on div "- 1 +" at bounding box center [372, 156] width 56 height 16
click at [372, 156] on div "- 1 +" at bounding box center [372, 156] width 56 height 16
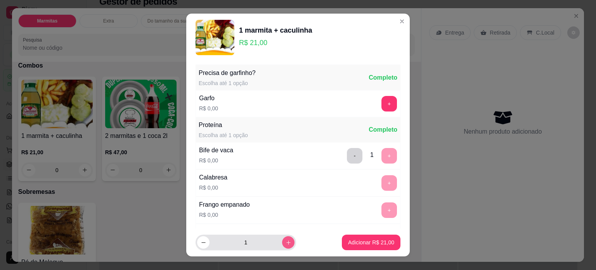
click at [286, 242] on icon "increase-product-quantity" at bounding box center [289, 243] width 6 height 6
type input "2"
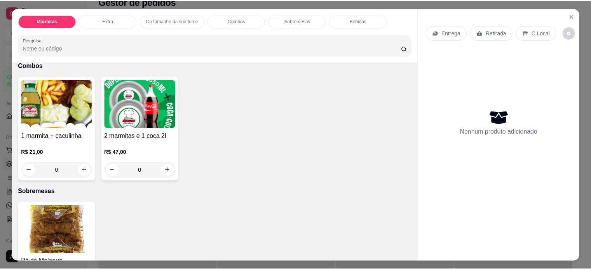
scroll to position [369, 0]
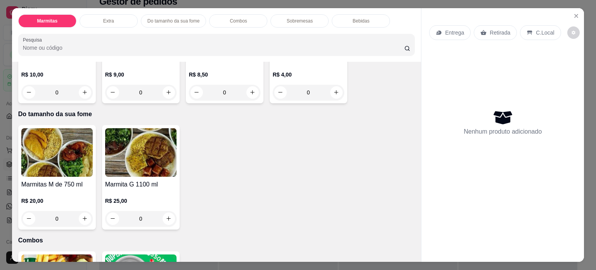
click at [82, 215] on div "0" at bounding box center [56, 219] width 71 height 16
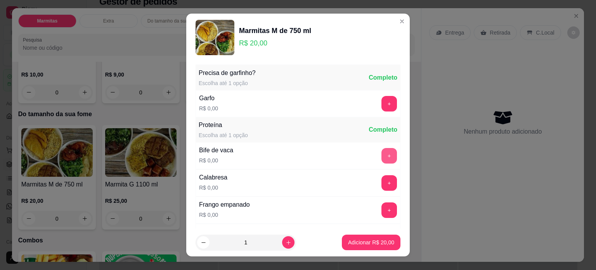
click at [382, 154] on button "+" at bounding box center [390, 156] width 16 height 16
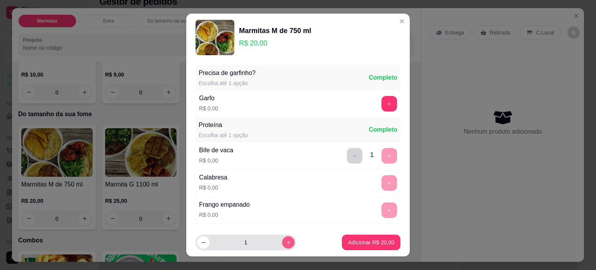
click at [286, 240] on icon "increase-product-quantity" at bounding box center [289, 243] width 6 height 6
type input "2"
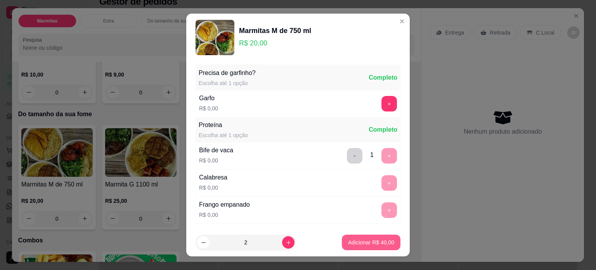
click at [362, 240] on p "Adicionar R$ 40,00" at bounding box center [371, 242] width 46 height 8
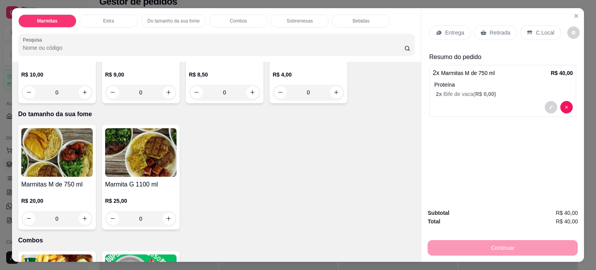
click at [447, 30] on p "Entrega" at bounding box center [454, 33] width 19 height 8
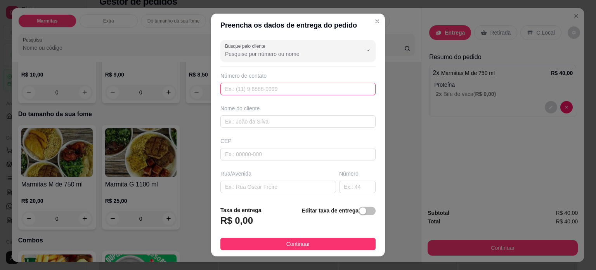
click at [282, 87] on input "text" at bounding box center [298, 89] width 155 height 12
type input "[PHONE_NUMBER]"
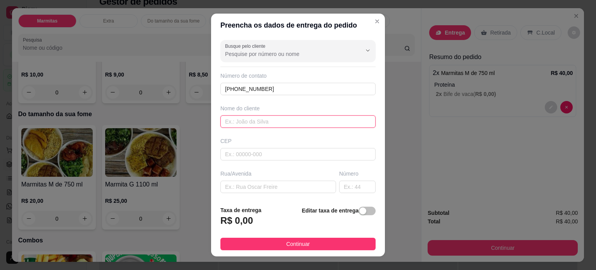
click at [261, 122] on input "text" at bounding box center [298, 121] width 155 height 12
type input "CAMILA"
click at [230, 182] on input "text" at bounding box center [279, 187] width 116 height 12
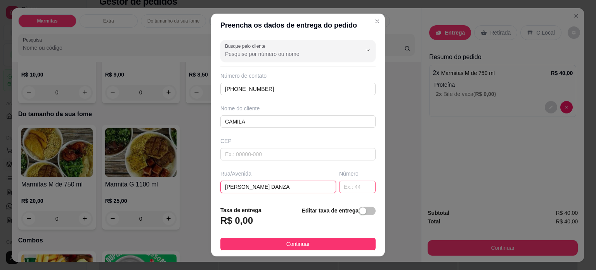
type input "[PERSON_NAME] DANZA"
click at [341, 186] on input "text" at bounding box center [357, 187] width 36 height 12
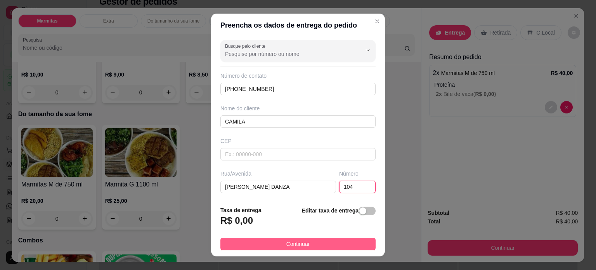
type input "104"
click at [344, 240] on button "Continuar" at bounding box center [298, 244] width 155 height 12
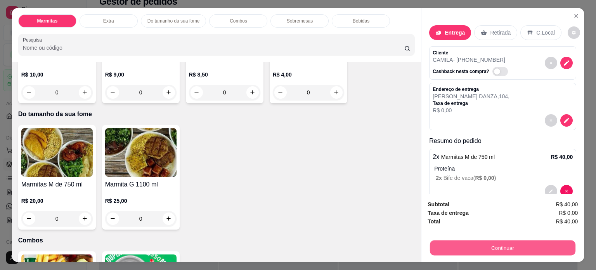
click at [440, 240] on button "Continuar" at bounding box center [503, 247] width 146 height 15
click at [438, 243] on button "Continuar" at bounding box center [503, 248] width 150 height 16
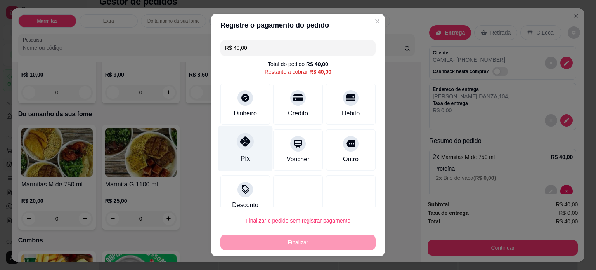
click at [240, 138] on icon at bounding box center [245, 141] width 10 height 10
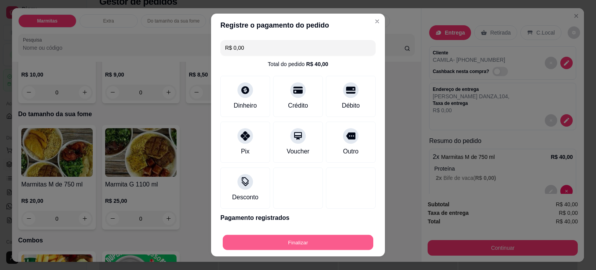
click at [266, 243] on button "Finalizar" at bounding box center [298, 242] width 151 height 15
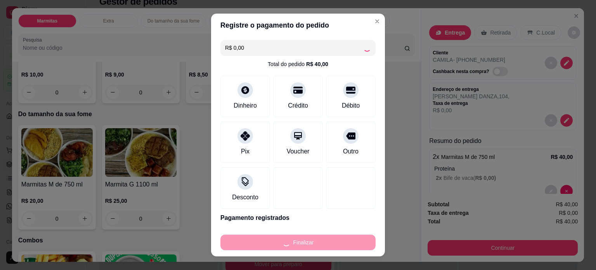
type input "-R$ 40,00"
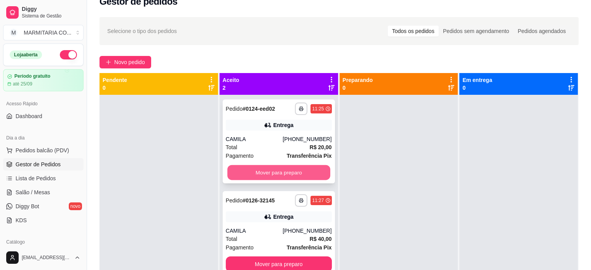
click at [301, 175] on button "Mover para preparo" at bounding box center [278, 172] width 103 height 15
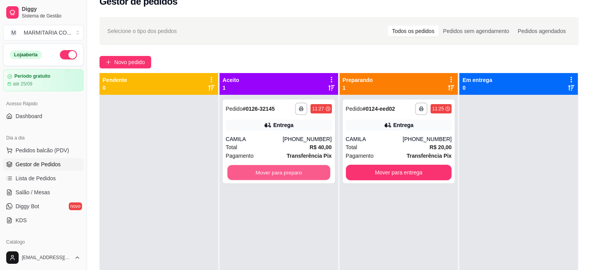
click at [301, 175] on button "Mover para preparo" at bounding box center [278, 172] width 103 height 15
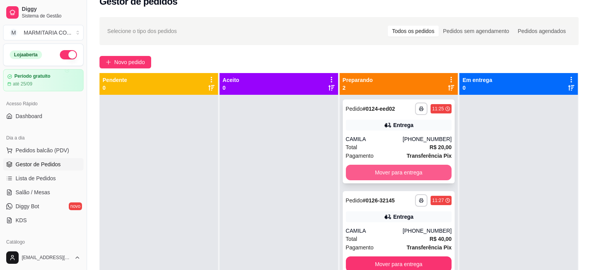
click at [355, 169] on button "Mover para entrega" at bounding box center [399, 173] width 106 height 16
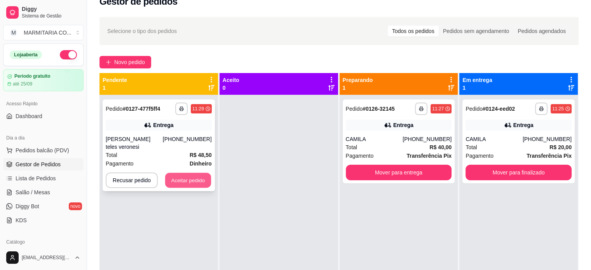
click at [191, 183] on button "Aceitar pedido" at bounding box center [188, 180] width 46 height 15
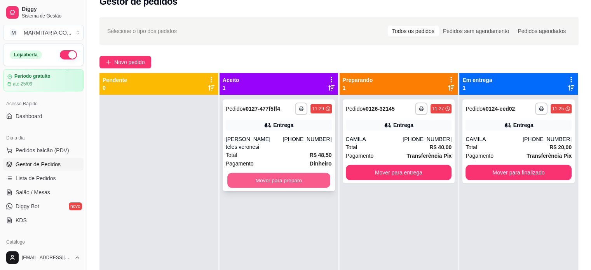
click at [299, 177] on button "Mover para preparo" at bounding box center [278, 180] width 103 height 15
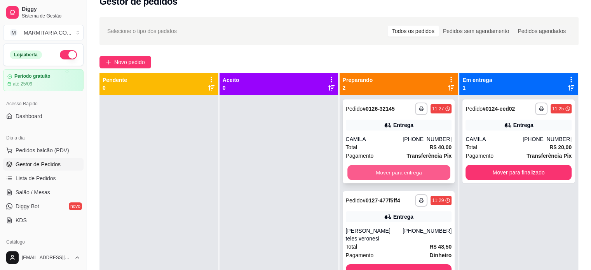
click at [380, 172] on button "Mover para entrega" at bounding box center [398, 172] width 103 height 15
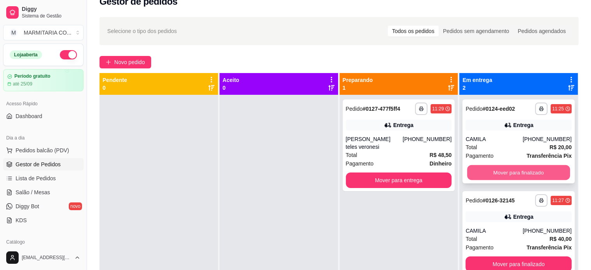
click at [485, 177] on button "Mover para finalizado" at bounding box center [518, 172] width 103 height 15
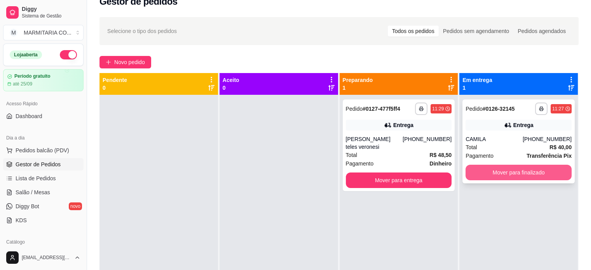
click at [495, 167] on button "Mover para finalizado" at bounding box center [518, 173] width 106 height 16
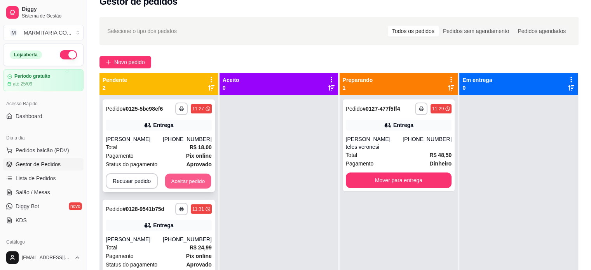
click at [177, 184] on button "Aceitar pedido" at bounding box center [188, 181] width 46 height 15
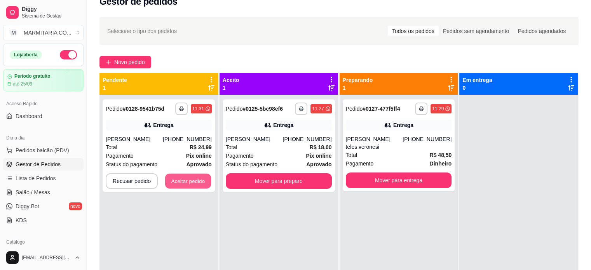
click at [178, 183] on button "Aceitar pedido" at bounding box center [188, 181] width 46 height 15
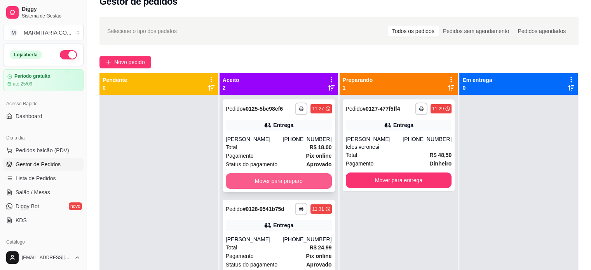
click at [238, 179] on button "Mover para preparo" at bounding box center [279, 181] width 106 height 16
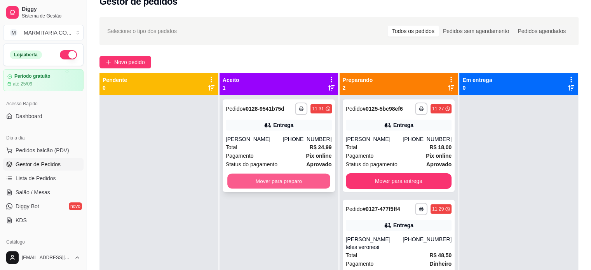
click at [303, 181] on button "Mover para preparo" at bounding box center [278, 181] width 103 height 15
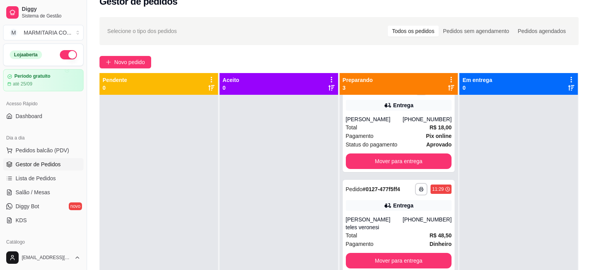
scroll to position [37, 0]
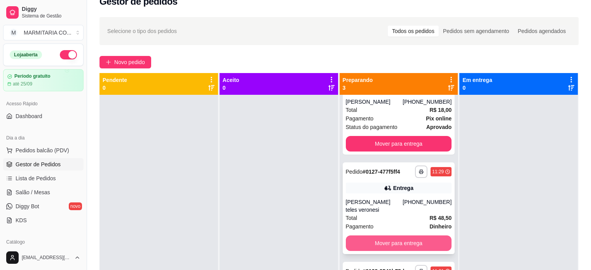
click at [404, 242] on button "Mover para entrega" at bounding box center [399, 243] width 106 height 16
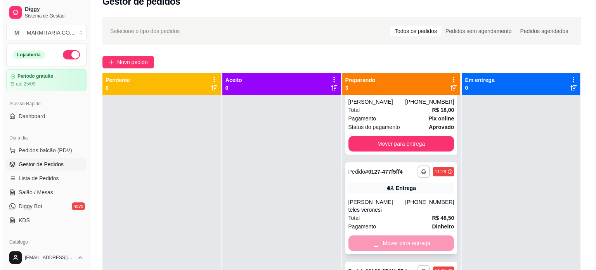
scroll to position [0, 0]
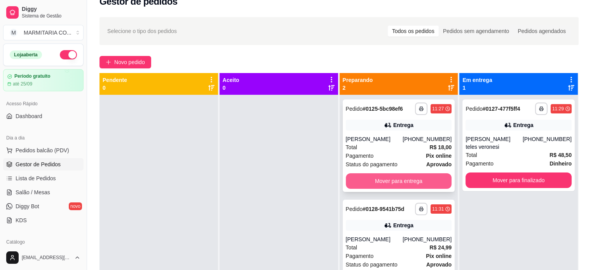
click at [367, 177] on button "Mover para entrega" at bounding box center [399, 181] width 106 height 16
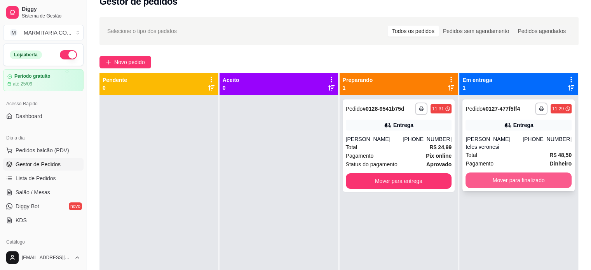
click at [502, 181] on button "Mover para finalizado" at bounding box center [518, 180] width 106 height 16
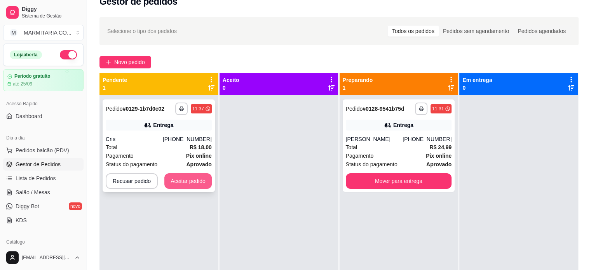
click at [181, 183] on button "Aceitar pedido" at bounding box center [187, 181] width 47 height 16
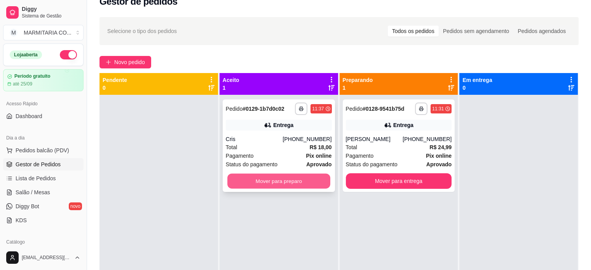
click at [300, 182] on button "Mover para preparo" at bounding box center [278, 181] width 103 height 15
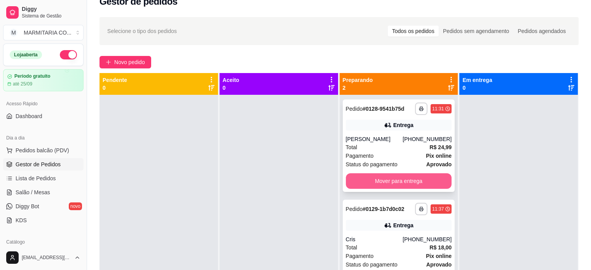
click at [421, 181] on button "Mover para entrega" at bounding box center [399, 181] width 106 height 16
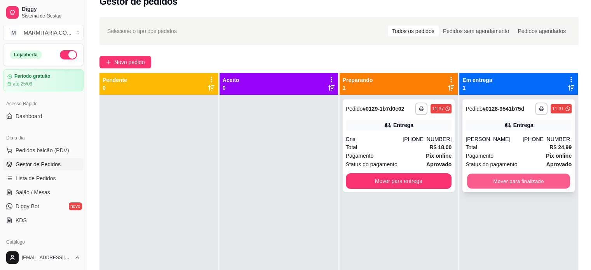
click at [511, 180] on button "Mover para finalizado" at bounding box center [518, 181] width 103 height 15
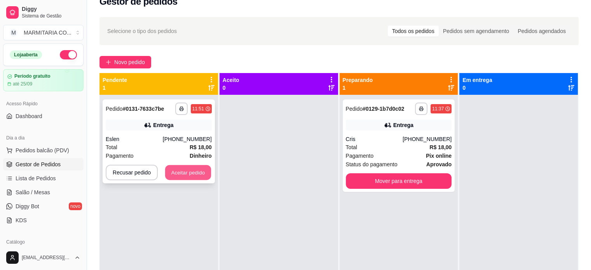
click at [183, 168] on button "Aceitar pedido" at bounding box center [188, 172] width 46 height 15
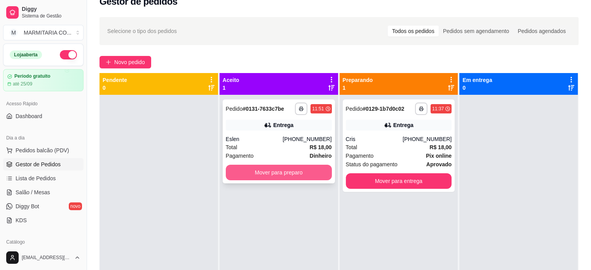
click at [244, 167] on button "Mover para preparo" at bounding box center [279, 173] width 106 height 16
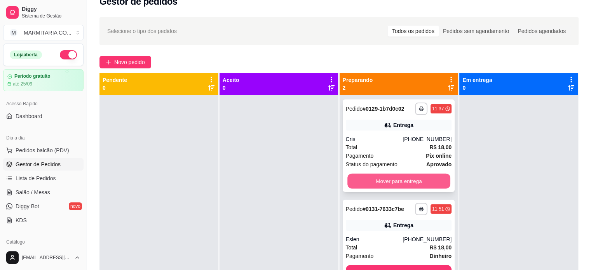
click at [429, 183] on button "Mover para entrega" at bounding box center [398, 181] width 103 height 15
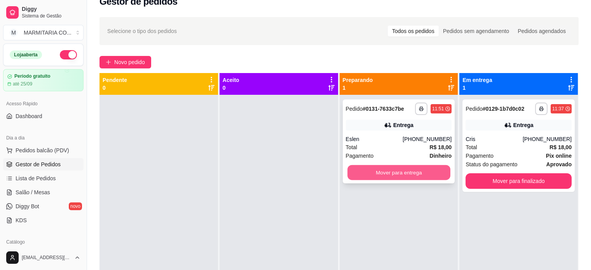
click at [425, 170] on button "Mover para entrega" at bounding box center [398, 172] width 103 height 15
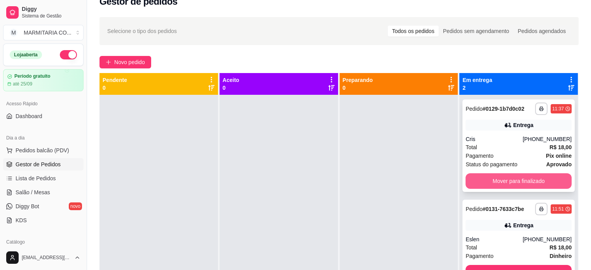
click at [493, 186] on button "Mover para finalizado" at bounding box center [518, 181] width 106 height 16
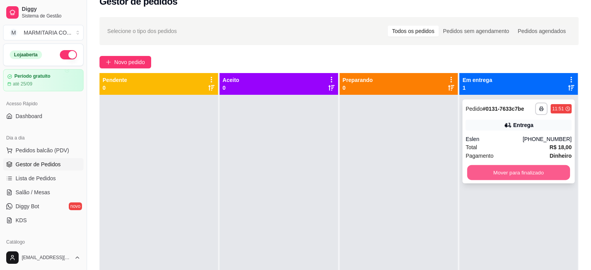
click at [490, 169] on button "Mover para finalizado" at bounding box center [518, 172] width 103 height 15
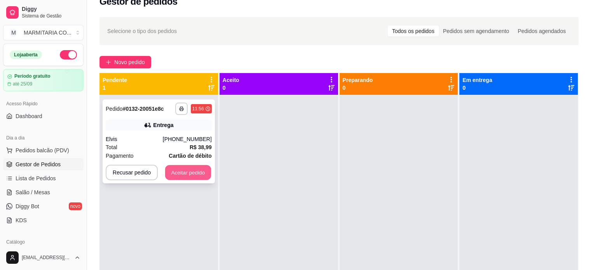
click at [206, 176] on button "Aceitar pedido" at bounding box center [188, 172] width 46 height 15
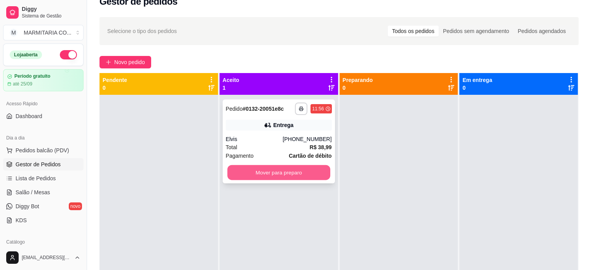
click at [314, 170] on button "Mover para preparo" at bounding box center [278, 172] width 103 height 15
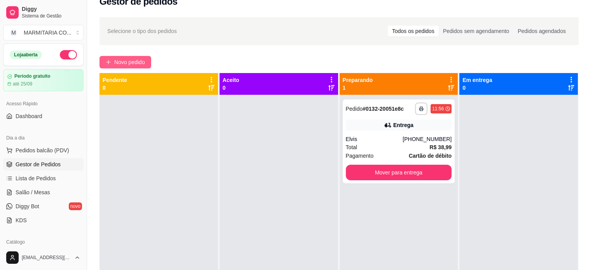
click at [145, 60] on span "Novo pedido" at bounding box center [129, 62] width 31 height 9
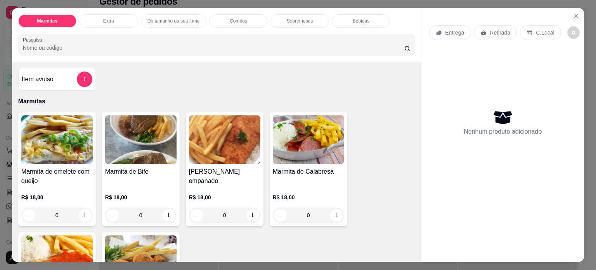
click at [163, 212] on div "0" at bounding box center [140, 215] width 71 height 16
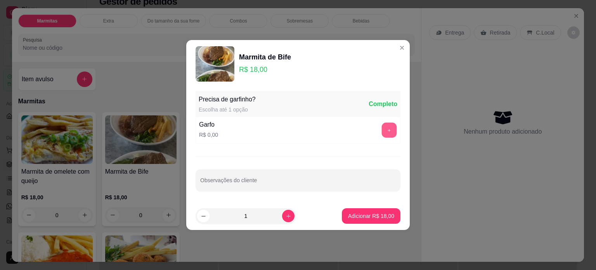
click at [384, 131] on button "+" at bounding box center [389, 130] width 15 height 15
click at [374, 216] on p "Adicionar R$ 18,00" at bounding box center [371, 216] width 46 height 8
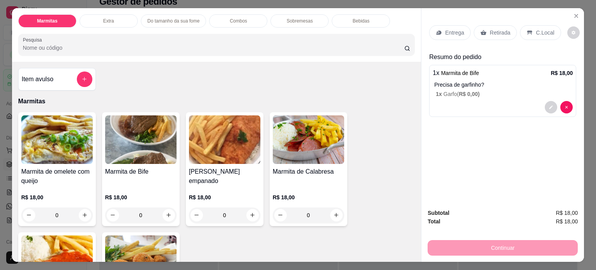
click at [495, 29] on p "Retirada" at bounding box center [500, 33] width 21 height 8
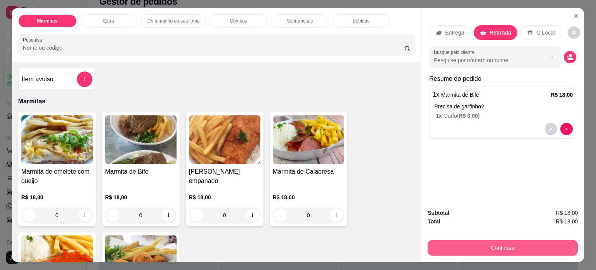
click at [466, 245] on button "Continuar" at bounding box center [503, 248] width 150 height 16
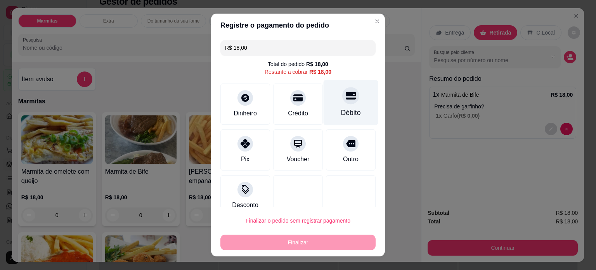
click at [347, 104] on div "Débito" at bounding box center [351, 102] width 55 height 45
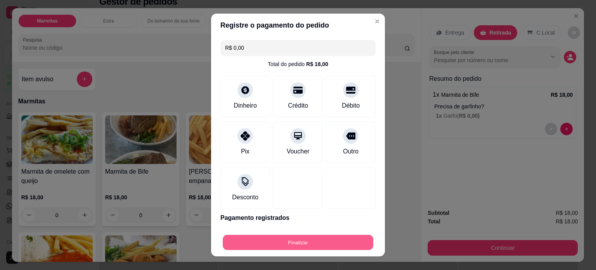
click at [330, 242] on button "Finalizar" at bounding box center [298, 242] width 151 height 15
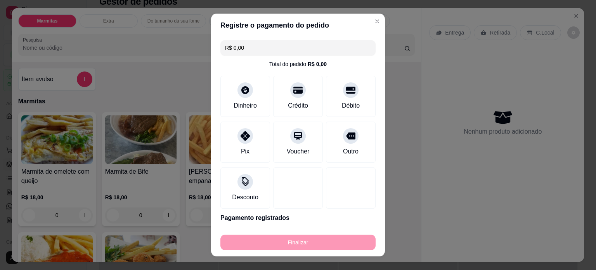
type input "-R$ 18,00"
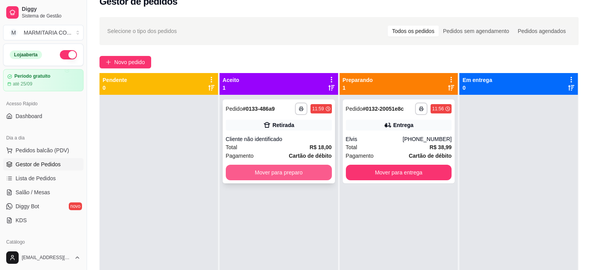
click at [317, 170] on button "Mover para preparo" at bounding box center [279, 173] width 106 height 16
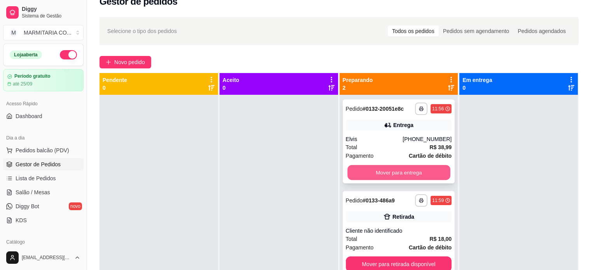
click at [419, 172] on button "Mover para entrega" at bounding box center [398, 172] width 103 height 15
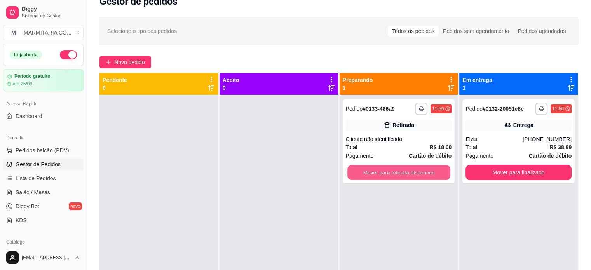
click at [419, 172] on button "Mover para retirada disponível" at bounding box center [398, 172] width 103 height 15
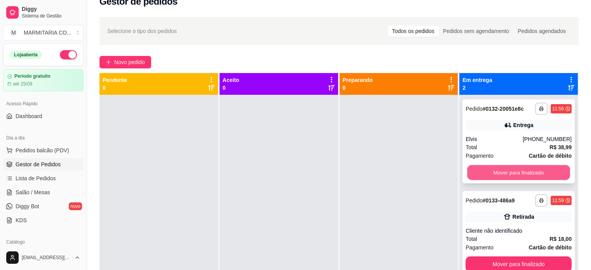
click at [483, 172] on button "Mover para finalizado" at bounding box center [518, 172] width 103 height 15
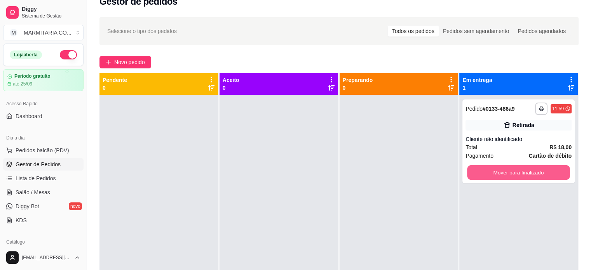
click at [483, 172] on button "Mover para finalizado" at bounding box center [518, 172] width 103 height 15
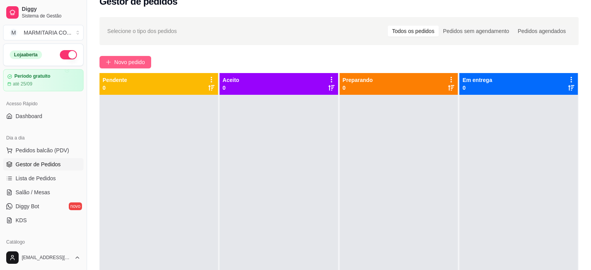
click at [107, 61] on icon "plus" at bounding box center [108, 61] width 5 height 5
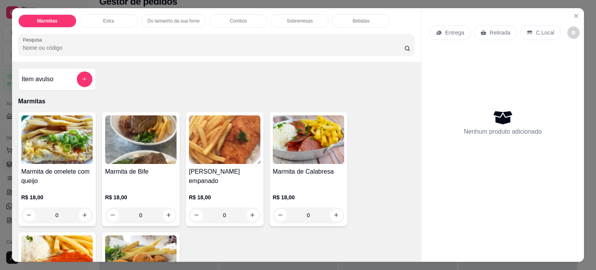
click at [422, 88] on div "Entrega Retirada C.Local Nenhum produto adicionado" at bounding box center [503, 128] width 163 height 241
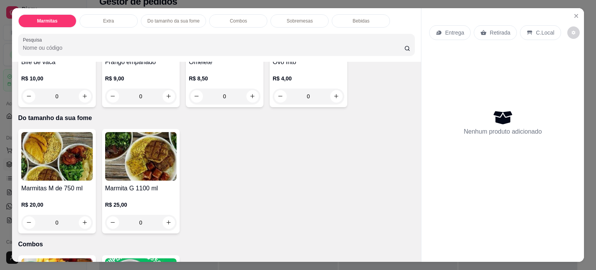
scroll to position [381, 0]
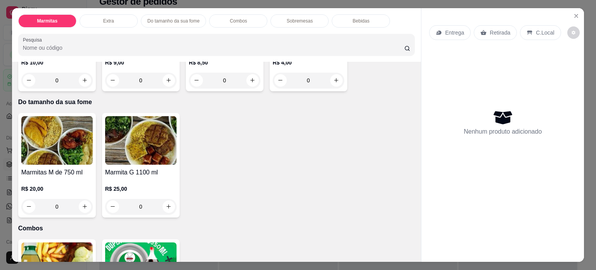
click at [80, 202] on div "0" at bounding box center [56, 207] width 71 height 16
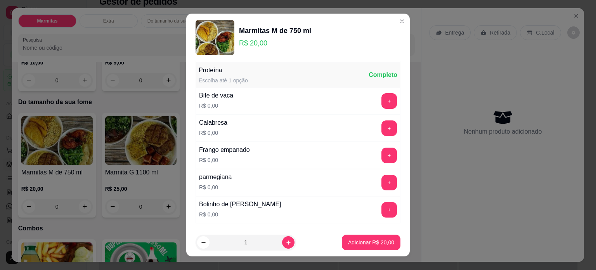
scroll to position [106, 0]
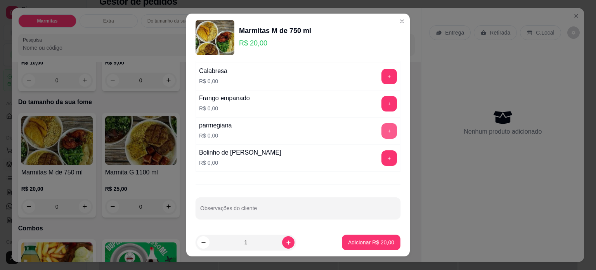
click at [382, 125] on button "+" at bounding box center [390, 131] width 16 height 16
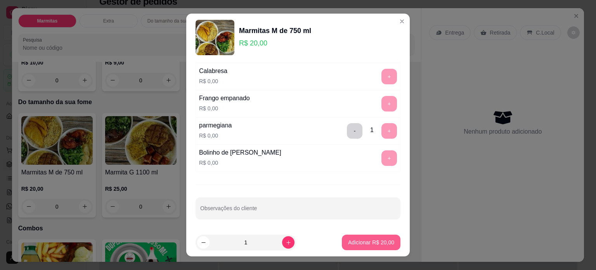
click at [373, 239] on p "Adicionar R$ 20,00" at bounding box center [371, 242] width 46 height 8
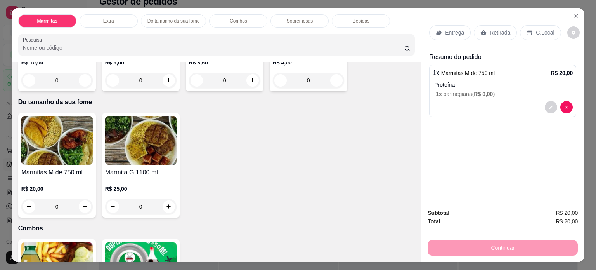
click at [491, 29] on p "Retirada" at bounding box center [500, 33] width 21 height 8
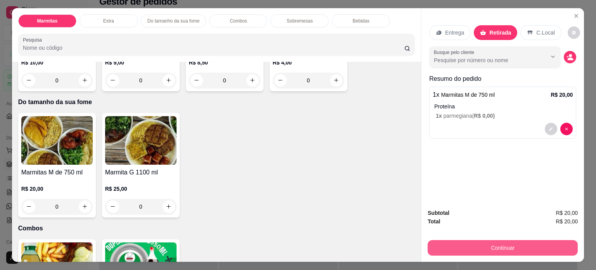
click at [446, 250] on button "Continuar" at bounding box center [503, 248] width 150 height 16
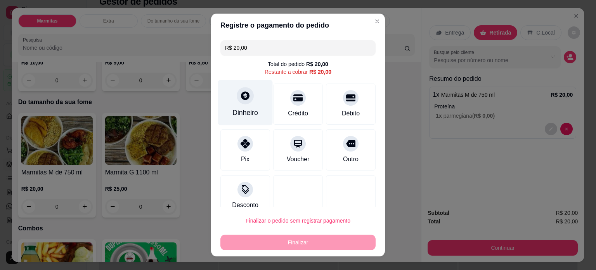
click at [238, 106] on div "Dinheiro" at bounding box center [245, 102] width 55 height 45
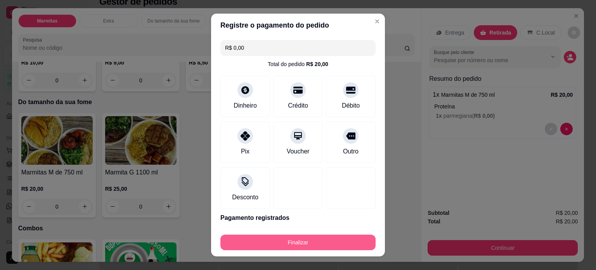
click at [319, 240] on button "Finalizar" at bounding box center [298, 243] width 155 height 16
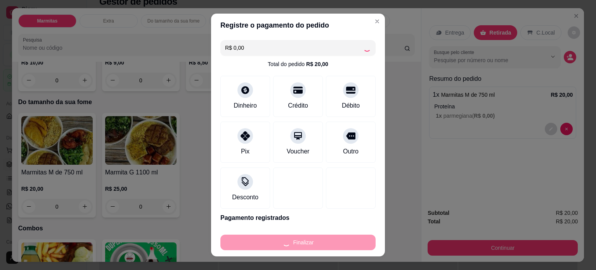
type input "-R$ 20,00"
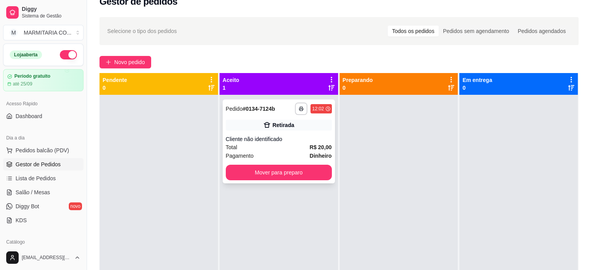
click at [270, 150] on div "Total R$ 20,00" at bounding box center [279, 147] width 106 height 9
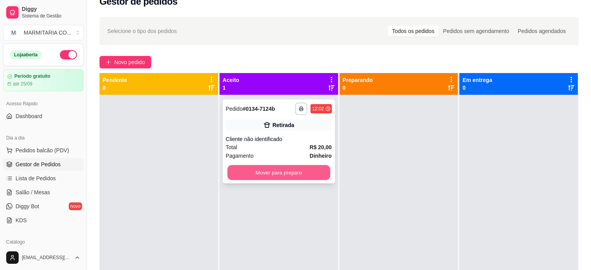
click at [286, 172] on button "Mover para preparo" at bounding box center [278, 172] width 103 height 15
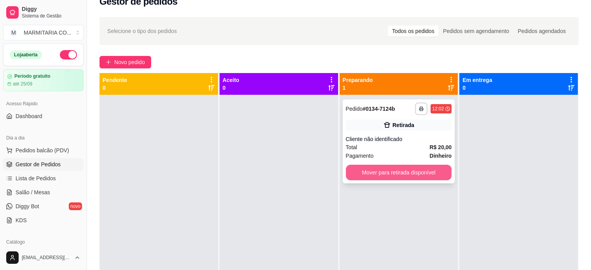
click at [385, 172] on button "Mover para retirada disponível" at bounding box center [399, 173] width 106 height 16
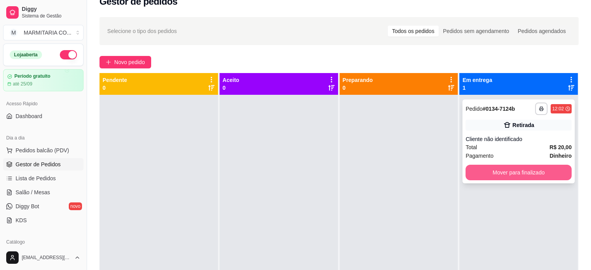
click at [485, 170] on button "Mover para finalizado" at bounding box center [518, 173] width 106 height 16
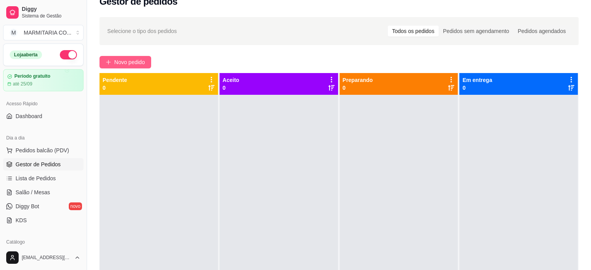
click at [123, 66] on span "Novo pedido" at bounding box center [129, 62] width 31 height 9
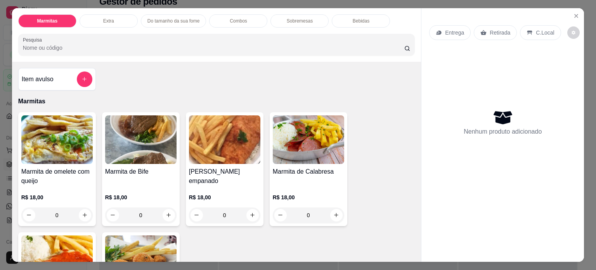
click at [167, 210] on div "0" at bounding box center [140, 215] width 71 height 16
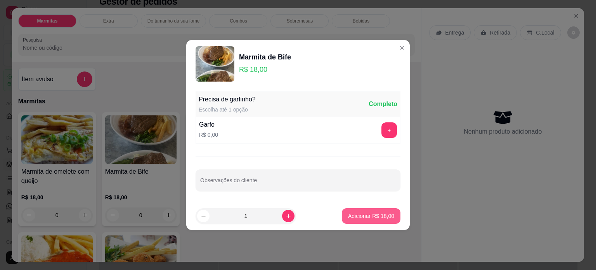
click at [347, 210] on button "Adicionar R$ 18,00" at bounding box center [371, 216] width 59 height 16
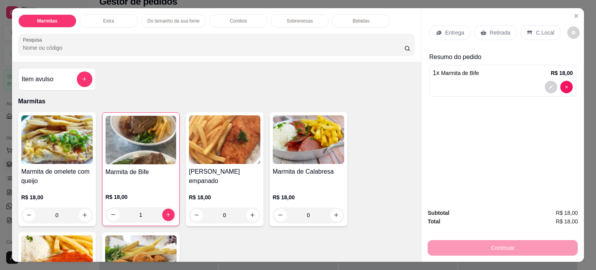
type input "1"
click at [449, 31] on p "Entrega" at bounding box center [454, 33] width 19 height 8
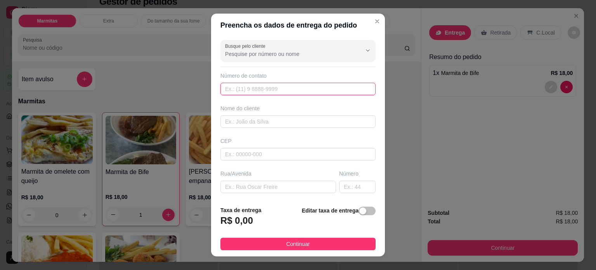
click at [257, 92] on input "text" at bounding box center [298, 89] width 155 height 12
type input "[PHONE_NUMBER]"
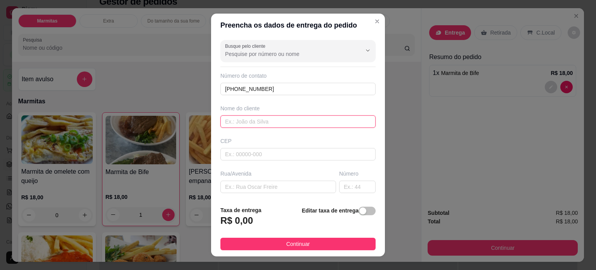
click at [289, 121] on input "text" at bounding box center [298, 121] width 155 height 12
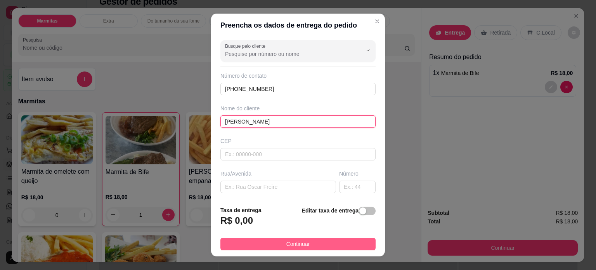
type input "[PERSON_NAME]"
click at [239, 241] on button "Continuar" at bounding box center [298, 244] width 155 height 12
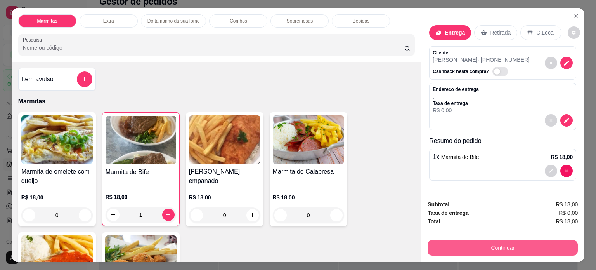
click at [440, 245] on button "Continuar" at bounding box center [503, 248] width 150 height 16
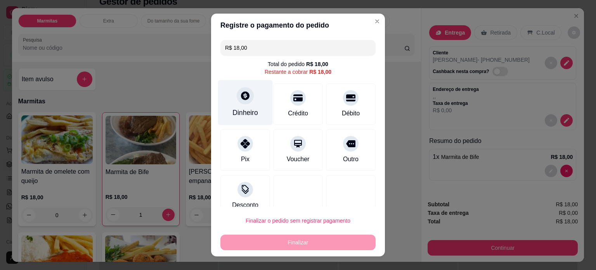
click at [239, 101] on div at bounding box center [245, 95] width 17 height 17
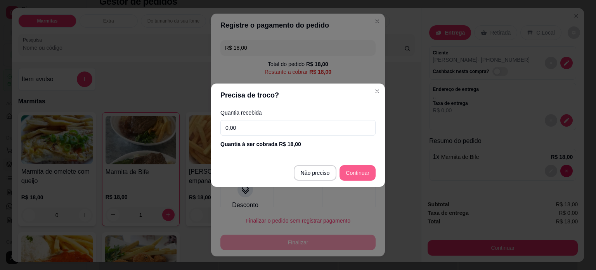
type input "R$ 0,00"
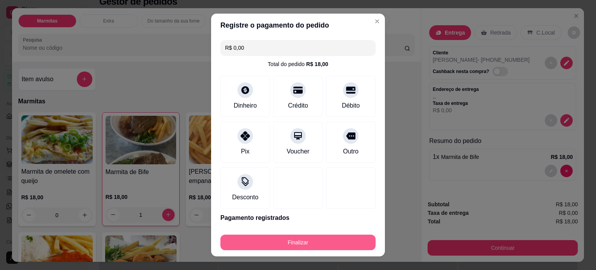
click at [290, 243] on button "Finalizar" at bounding box center [298, 243] width 155 height 16
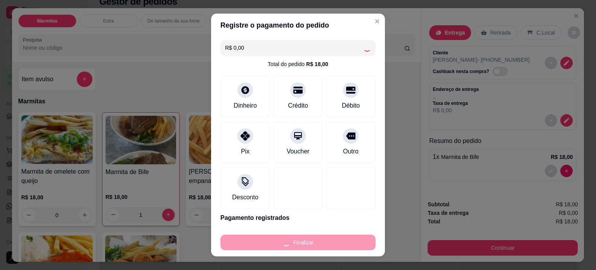
type input "0"
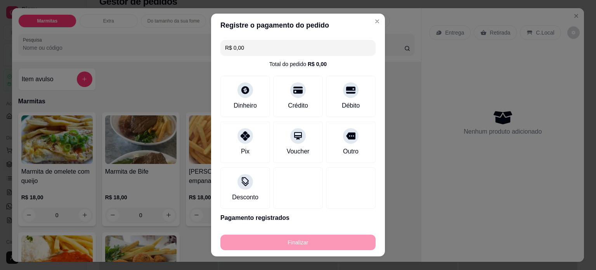
type input "-R$ 18,00"
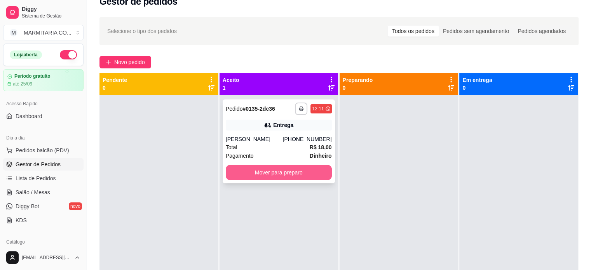
click at [274, 174] on button "Mover para preparo" at bounding box center [279, 173] width 106 height 16
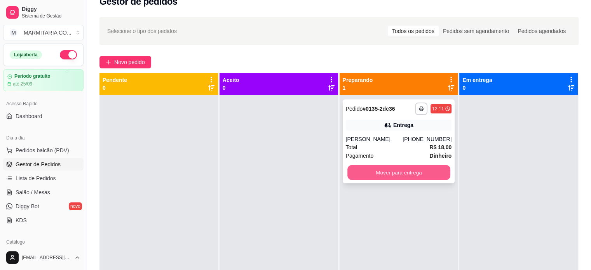
click at [394, 171] on button "Mover para entrega" at bounding box center [398, 172] width 103 height 15
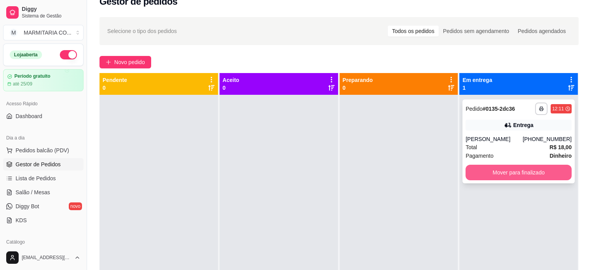
click at [482, 172] on button "Mover para finalizado" at bounding box center [518, 173] width 106 height 16
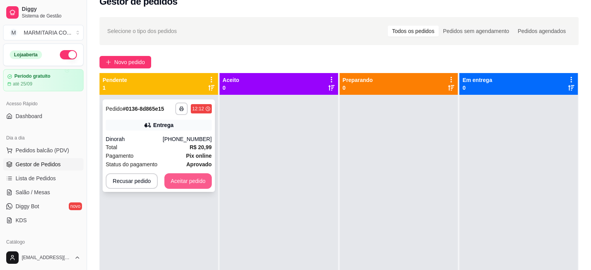
click at [186, 182] on button "Aceitar pedido" at bounding box center [187, 181] width 47 height 16
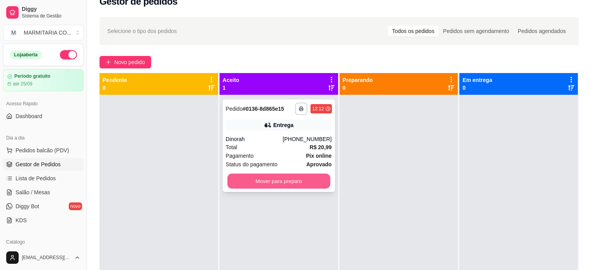
click at [281, 182] on button "Mover para preparo" at bounding box center [278, 181] width 103 height 15
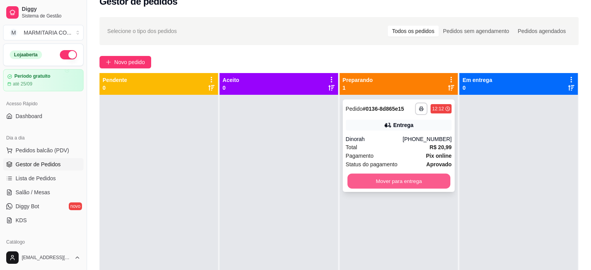
click at [356, 174] on button "Mover para entrega" at bounding box center [398, 181] width 103 height 15
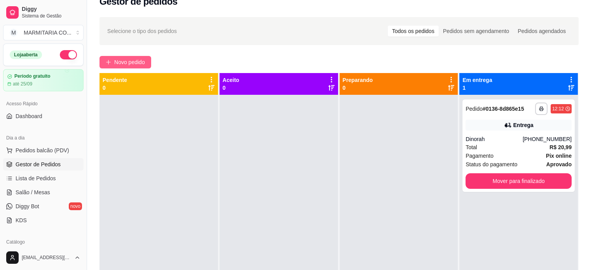
click at [115, 62] on span "Novo pedido" at bounding box center [129, 62] width 31 height 9
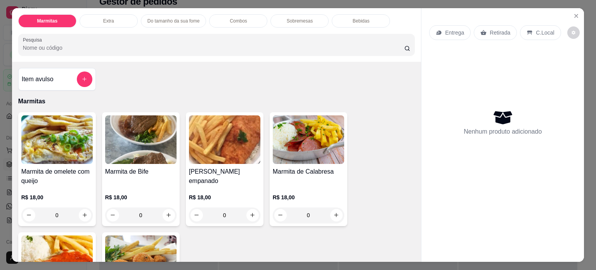
click at [166, 213] on div "0" at bounding box center [140, 215] width 71 height 16
click at [575, 13] on icon "Close" at bounding box center [576, 16] width 6 height 6
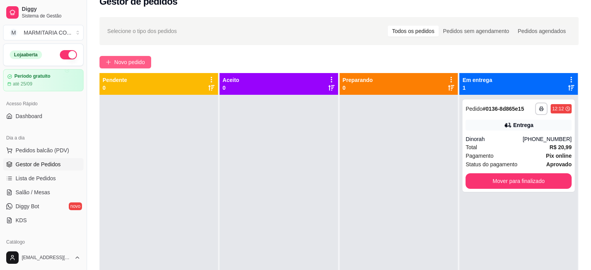
click at [127, 58] on span "Novo pedido" at bounding box center [129, 62] width 31 height 9
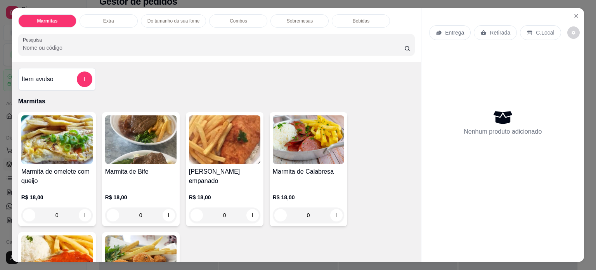
click at [165, 211] on div "0" at bounding box center [140, 215] width 71 height 16
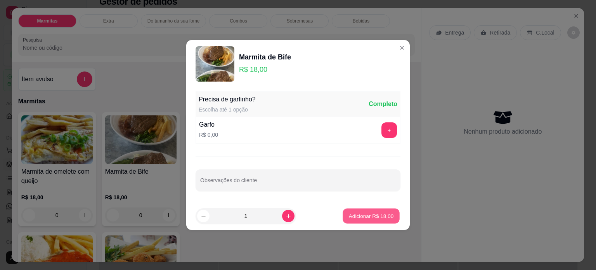
click at [350, 212] on p "Adicionar R$ 18,00" at bounding box center [371, 215] width 45 height 7
type input "1"
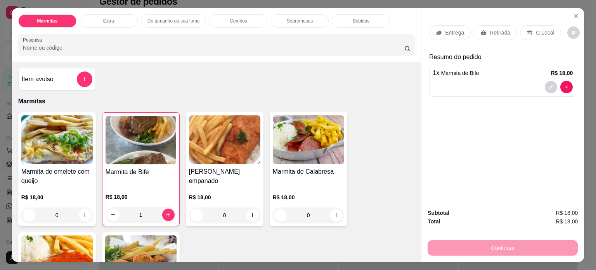
click at [331, 208] on div "0" at bounding box center [308, 215] width 71 height 16
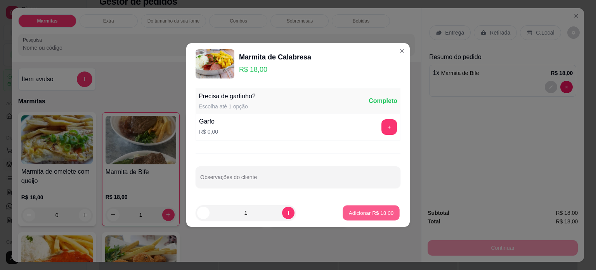
click at [365, 213] on p "Adicionar R$ 18,00" at bounding box center [371, 212] width 45 height 7
type input "1"
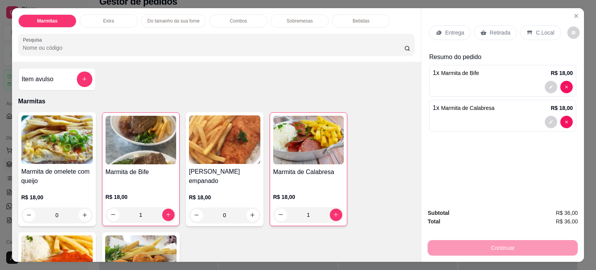
click at [490, 30] on p "Retirada" at bounding box center [500, 33] width 21 height 8
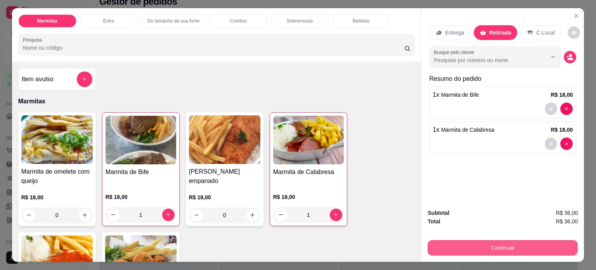
click at [450, 243] on button "Continuar" at bounding box center [503, 248] width 150 height 16
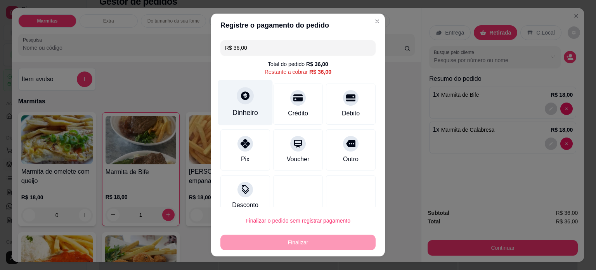
click at [252, 110] on div "Dinheiro" at bounding box center [246, 113] width 26 height 10
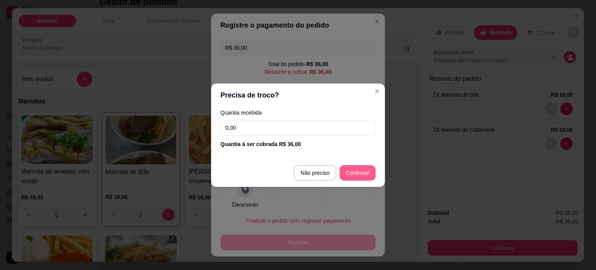
type input "R$ 0,00"
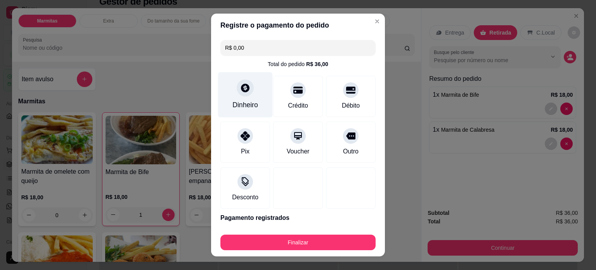
click at [245, 99] on div "Dinheiro" at bounding box center [245, 94] width 55 height 45
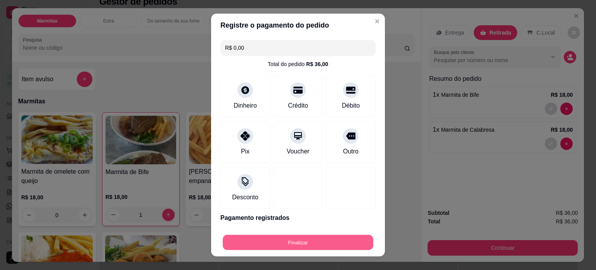
click at [279, 244] on button "Finalizar" at bounding box center [298, 242] width 151 height 15
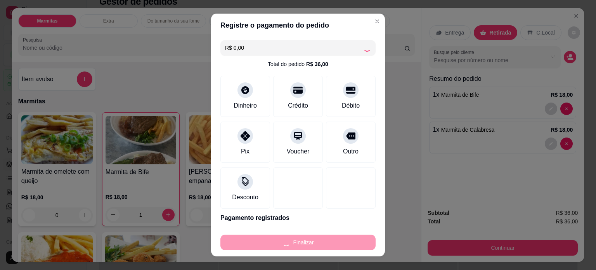
type input "0"
type input "-R$ 36,00"
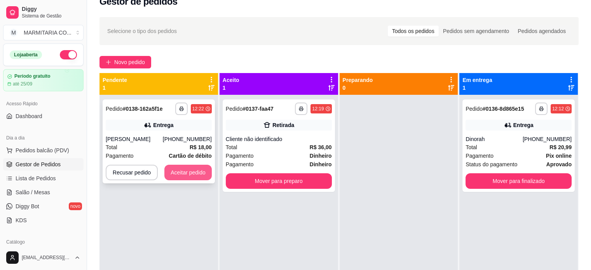
click at [175, 169] on button "Aceitar pedido" at bounding box center [187, 173] width 47 height 16
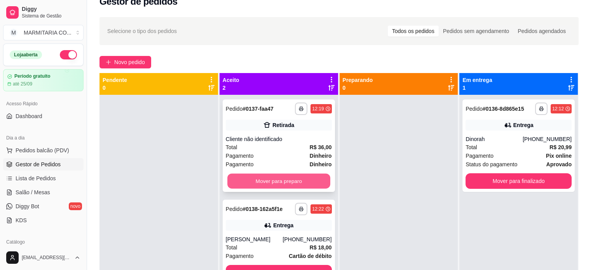
click at [280, 186] on button "Mover para preparo" at bounding box center [278, 181] width 103 height 15
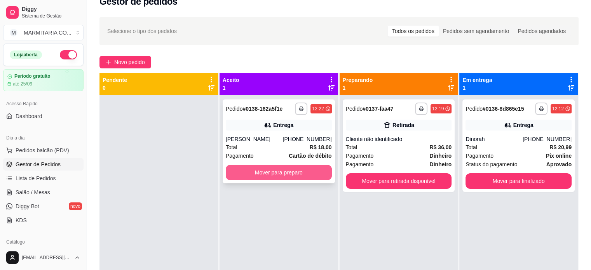
click at [285, 172] on button "Mover para preparo" at bounding box center [279, 173] width 106 height 16
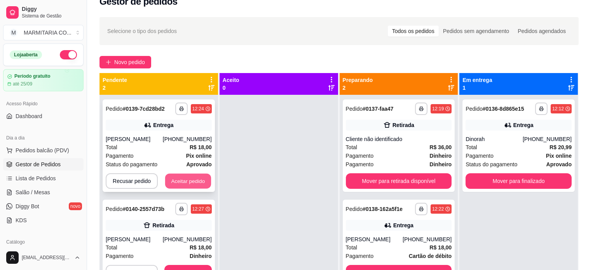
click at [188, 181] on button "Aceitar pedido" at bounding box center [188, 181] width 46 height 15
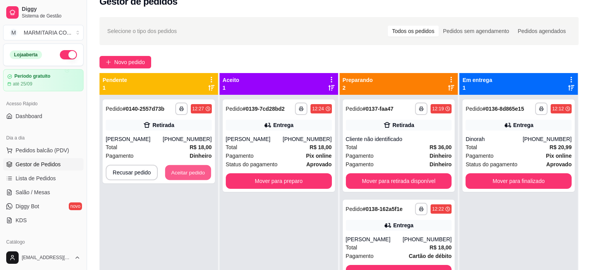
click at [193, 180] on button "Aceitar pedido" at bounding box center [188, 172] width 46 height 15
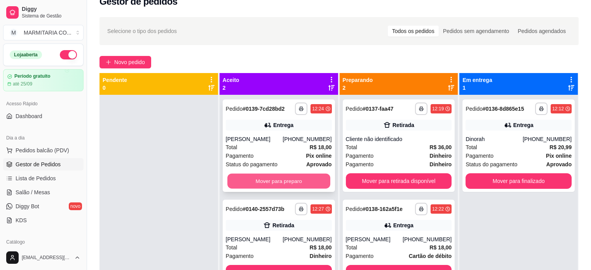
click at [289, 182] on button "Mover para preparo" at bounding box center [278, 181] width 103 height 15
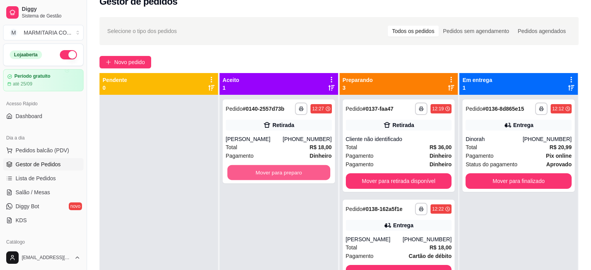
click at [289, 180] on button "Mover para preparo" at bounding box center [278, 172] width 103 height 15
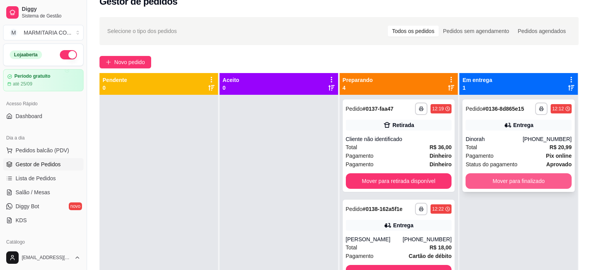
click at [471, 184] on button "Mover para finalizado" at bounding box center [518, 181] width 106 height 16
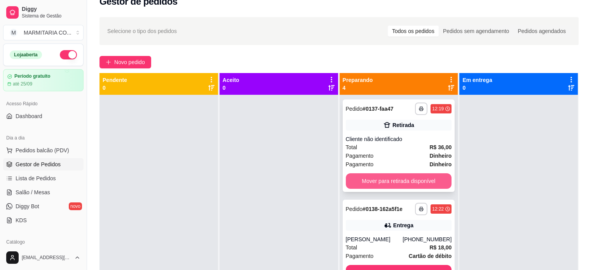
click at [401, 180] on button "Mover para retirada disponível" at bounding box center [399, 181] width 106 height 16
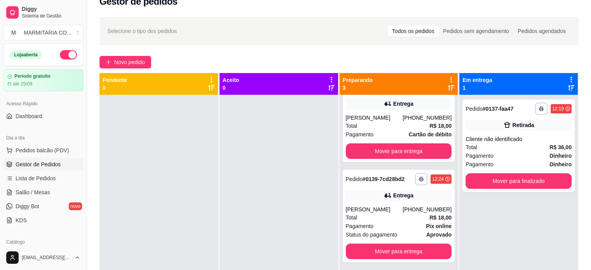
scroll to position [29, 0]
click at [397, 143] on button "Mover para entrega" at bounding box center [399, 151] width 106 height 16
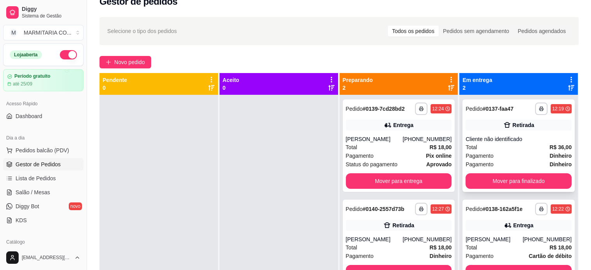
scroll to position [0, 0]
click at [513, 180] on button "Mover para finalizado" at bounding box center [518, 181] width 103 height 15
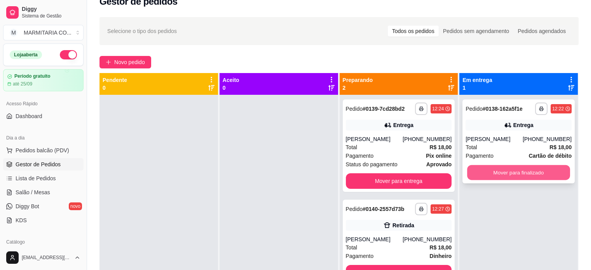
click at [511, 172] on button "Mover para finalizado" at bounding box center [518, 172] width 103 height 15
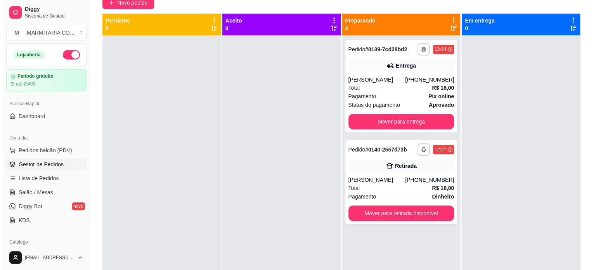
scroll to position [76, 0]
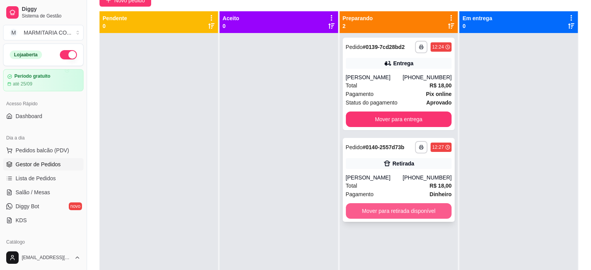
click at [405, 217] on button "Mover para retirada disponível" at bounding box center [399, 211] width 106 height 16
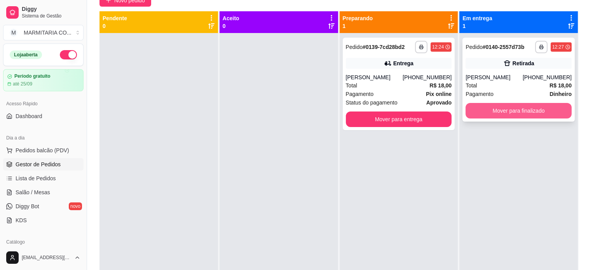
click at [481, 118] on button "Mover para finalizado" at bounding box center [518, 111] width 106 height 16
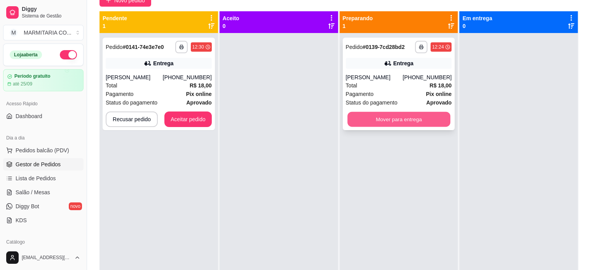
click at [438, 122] on button "Mover para entrega" at bounding box center [398, 119] width 103 height 15
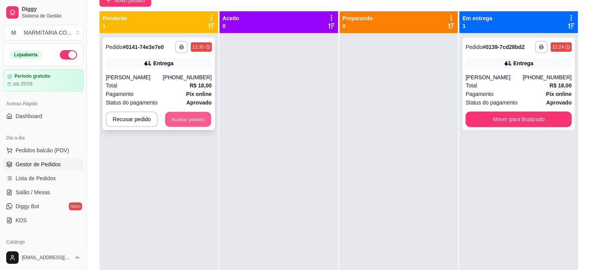
click at [179, 118] on button "Aceitar pedido" at bounding box center [188, 119] width 46 height 15
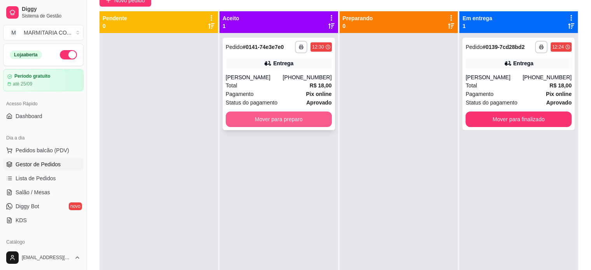
click at [287, 118] on button "Mover para preparo" at bounding box center [279, 119] width 106 height 16
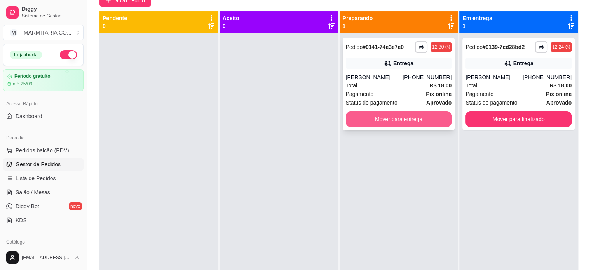
click at [371, 116] on button "Mover para entrega" at bounding box center [399, 119] width 106 height 16
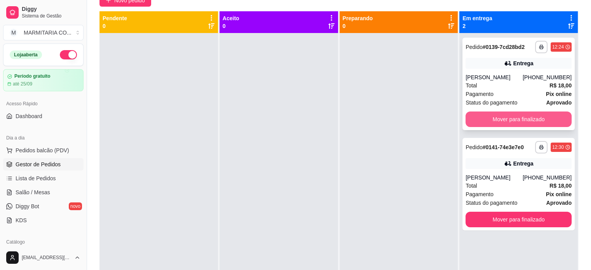
click at [481, 121] on button "Mover para finalizado" at bounding box center [518, 119] width 106 height 16
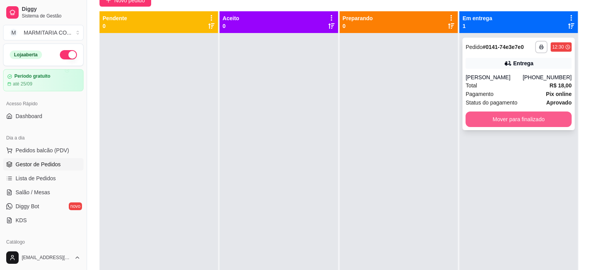
click at [478, 121] on button "Mover para finalizado" at bounding box center [518, 119] width 106 height 16
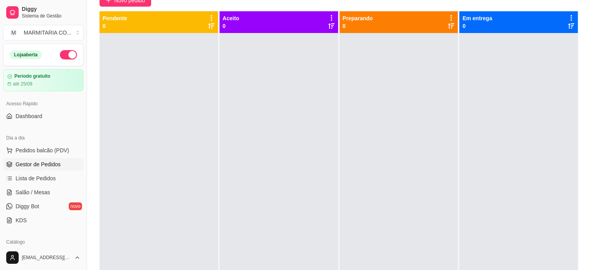
click at [269, 113] on div at bounding box center [278, 168] width 118 height 270
click at [116, 2] on span "Novo pedido" at bounding box center [129, 0] width 31 height 9
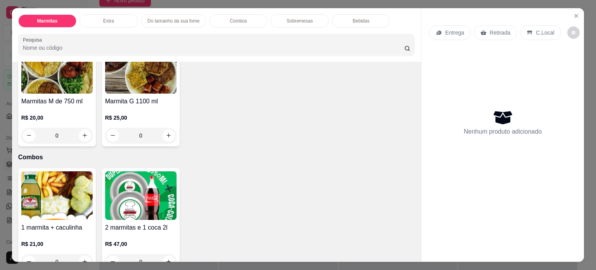
scroll to position [450, 0]
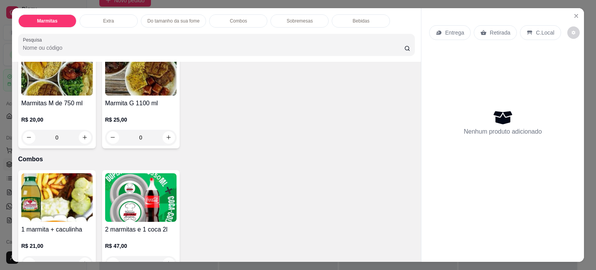
click at [163, 135] on div "0" at bounding box center [140, 138] width 71 height 16
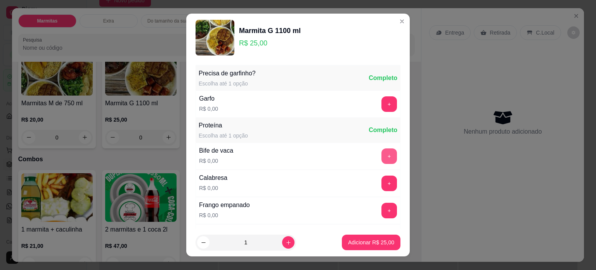
click at [382, 153] on button "+" at bounding box center [390, 156] width 16 height 16
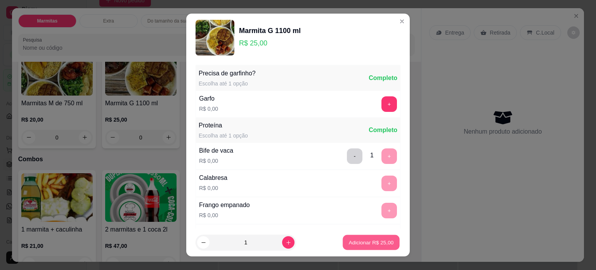
click at [350, 238] on button "Adicionar R$ 25,00" at bounding box center [371, 242] width 57 height 15
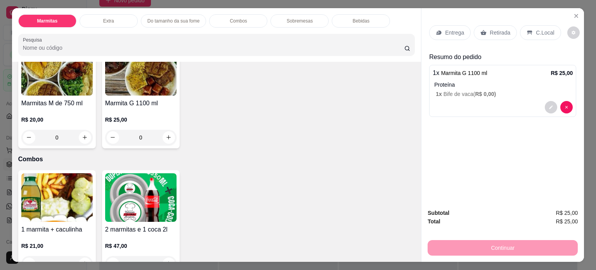
click at [445, 30] on p "Entrega" at bounding box center [454, 33] width 19 height 8
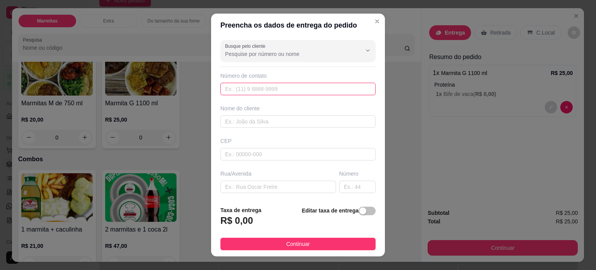
click at [247, 87] on input "text" at bounding box center [298, 89] width 155 height 12
click at [233, 89] on input "[PHONE_NUMBER]" at bounding box center [298, 89] width 155 height 12
type input "[PHONE_NUMBER]"
click at [234, 191] on input "text" at bounding box center [279, 187] width 116 height 12
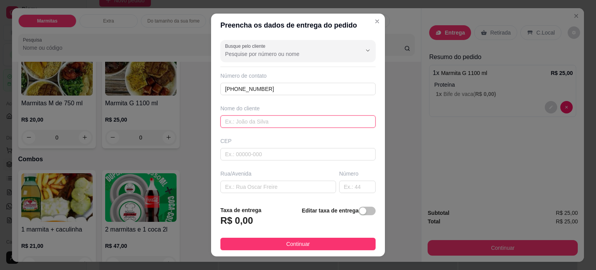
click at [246, 124] on input "text" at bounding box center [298, 121] width 155 height 12
type input "BETO PET"
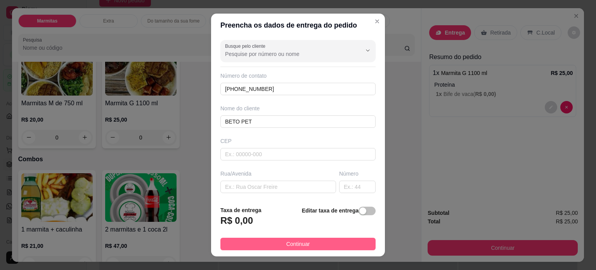
click at [232, 243] on button "Continuar" at bounding box center [298, 244] width 155 height 12
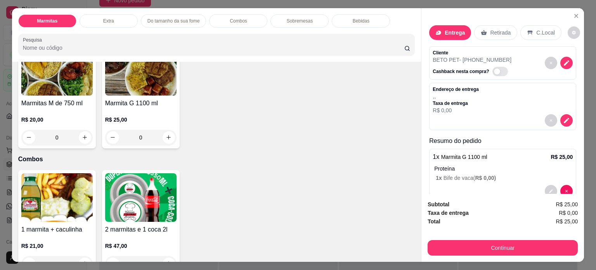
scroll to position [16, 0]
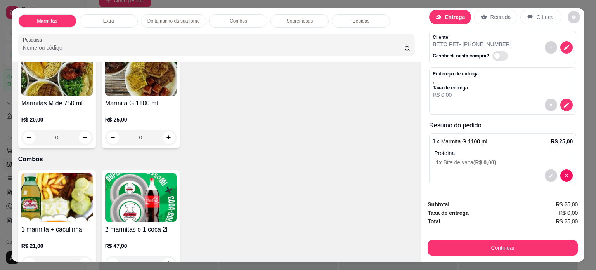
click at [453, 14] on p "Entrega" at bounding box center [455, 17] width 20 height 8
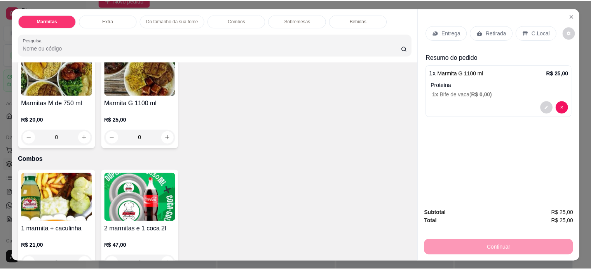
scroll to position [0, 0]
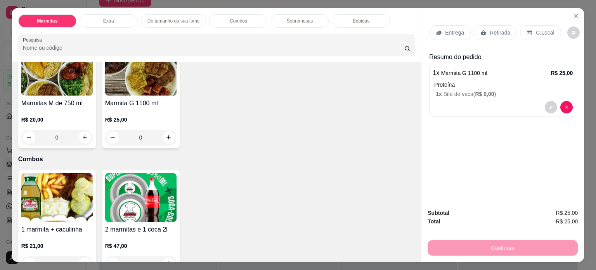
click at [469, 242] on div "Continuar" at bounding box center [503, 246] width 150 height 17
click at [448, 29] on p "Entrega" at bounding box center [454, 33] width 19 height 8
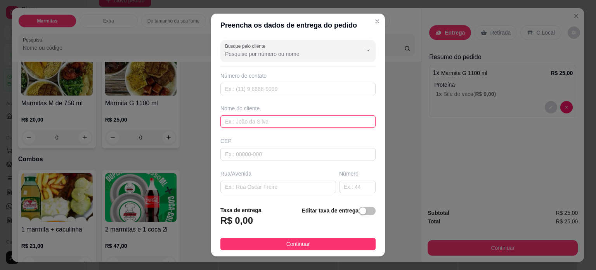
click at [257, 125] on input "text" at bounding box center [298, 121] width 155 height 12
type input "BETO PET"
click at [229, 87] on input "text" at bounding box center [298, 89] width 155 height 12
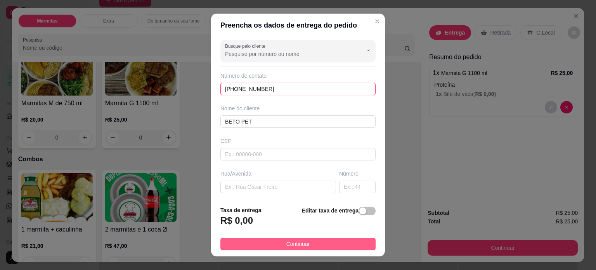
type input "[PHONE_NUMBER]"
click at [294, 243] on span "Continuar" at bounding box center [299, 244] width 24 height 9
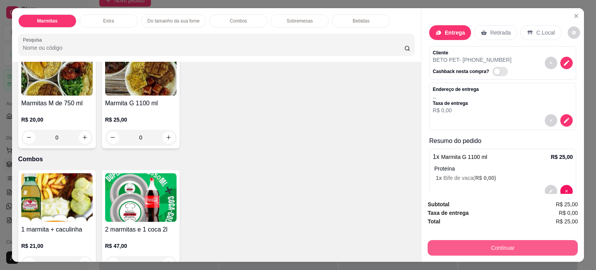
click at [473, 247] on button "Continuar" at bounding box center [503, 248] width 150 height 16
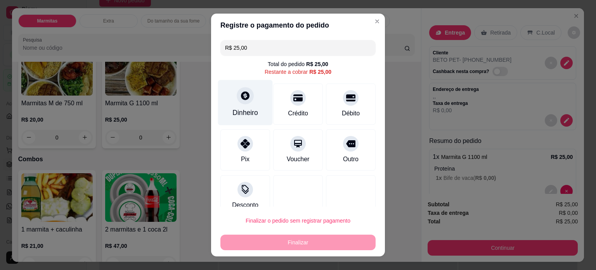
click at [240, 101] on div at bounding box center [245, 95] width 17 height 17
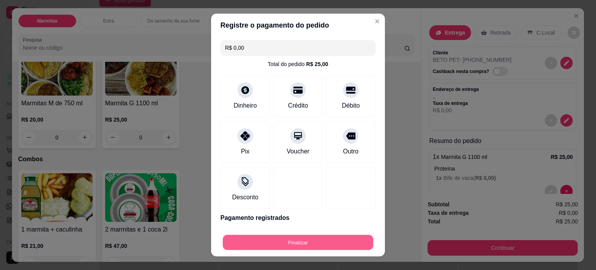
click at [291, 239] on button "Finalizar" at bounding box center [298, 242] width 151 height 15
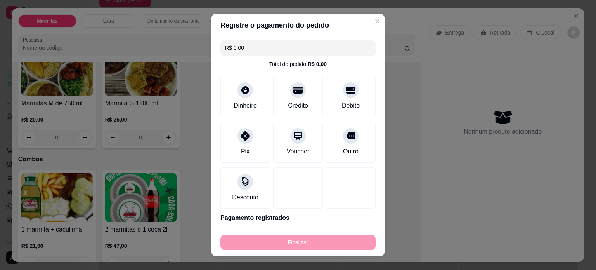
type input "-R$ 25,00"
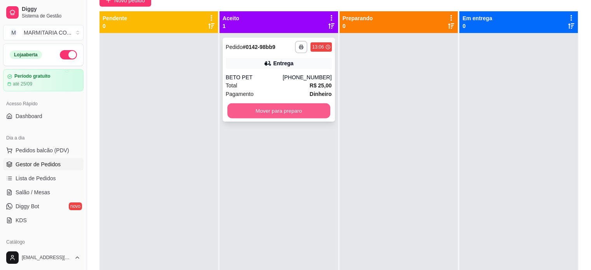
click at [281, 116] on button "Mover para preparo" at bounding box center [278, 110] width 103 height 15
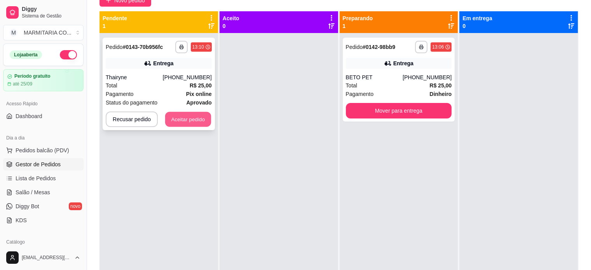
click at [200, 116] on button "Aceitar pedido" at bounding box center [188, 119] width 46 height 15
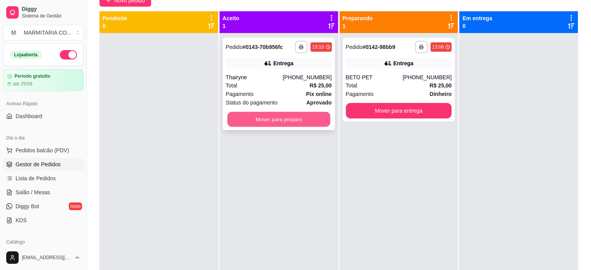
click at [258, 117] on button "Mover para preparo" at bounding box center [278, 119] width 103 height 15
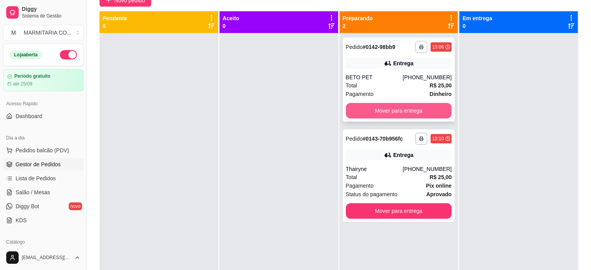
click at [375, 114] on button "Mover para entrega" at bounding box center [399, 111] width 106 height 16
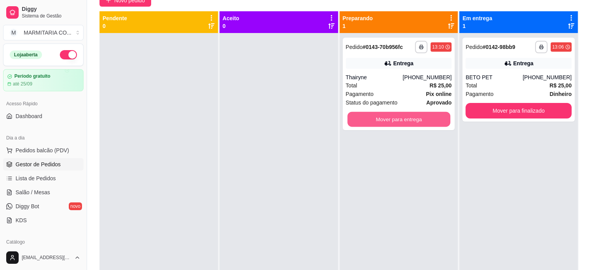
click at [375, 114] on button "Mover para entrega" at bounding box center [398, 119] width 103 height 15
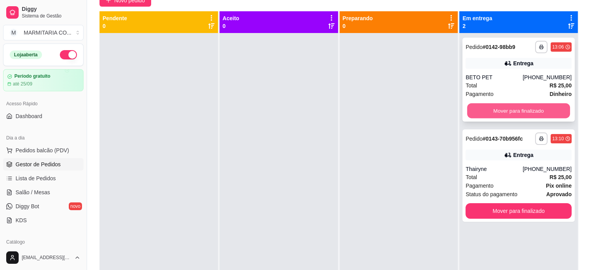
click at [509, 106] on button "Mover para finalizado" at bounding box center [518, 110] width 103 height 15
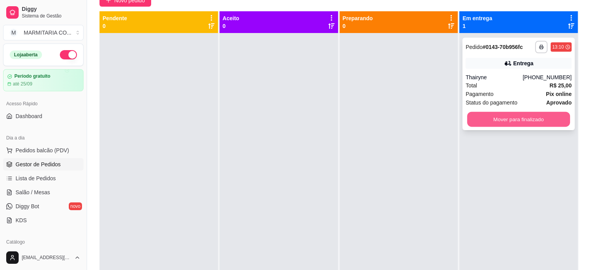
click at [503, 113] on button "Mover para finalizado" at bounding box center [518, 119] width 103 height 15
